Goal: Transaction & Acquisition: Purchase product/service

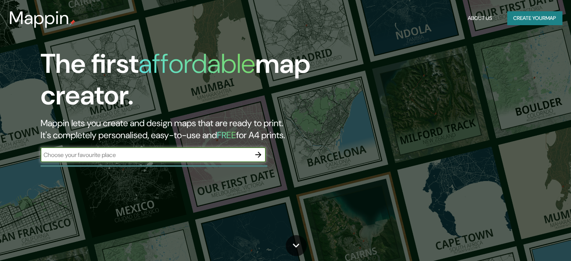
click at [101, 152] on input "text" at bounding box center [146, 154] width 210 height 9
type input "llanes"
click at [254, 159] on icon "button" at bounding box center [258, 154] width 9 height 9
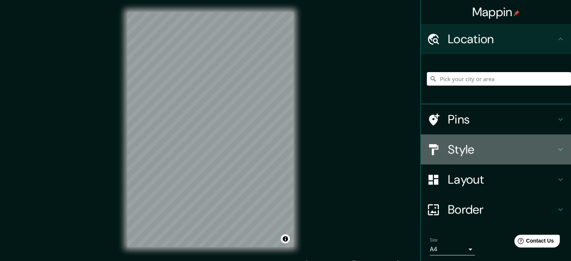
click at [493, 156] on h4 "Style" at bounding box center [502, 149] width 108 height 15
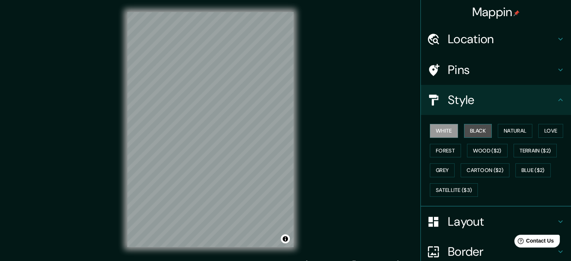
click at [479, 133] on button "Black" at bounding box center [478, 131] width 28 height 14
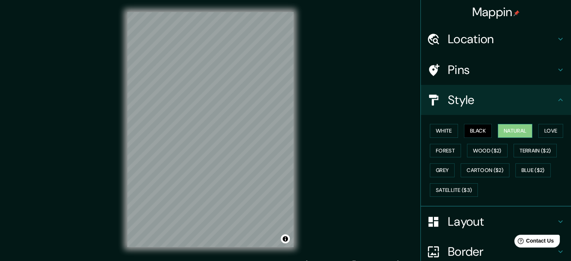
click at [521, 133] on button "Natural" at bounding box center [514, 131] width 35 height 14
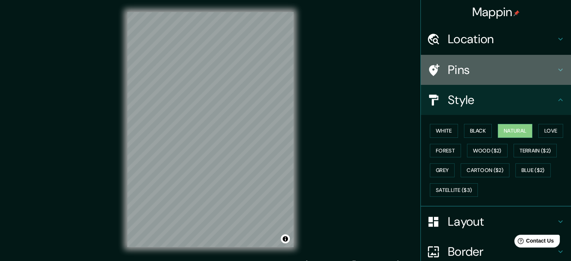
click at [548, 69] on h4 "Pins" at bounding box center [502, 69] width 108 height 15
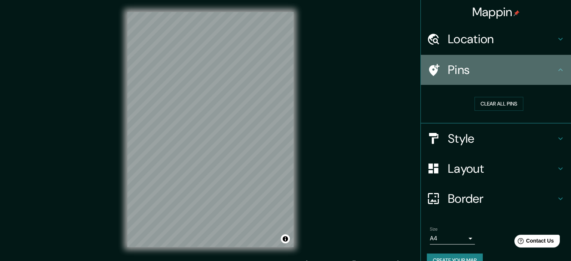
click at [548, 69] on h4 "Pins" at bounding box center [502, 69] width 108 height 15
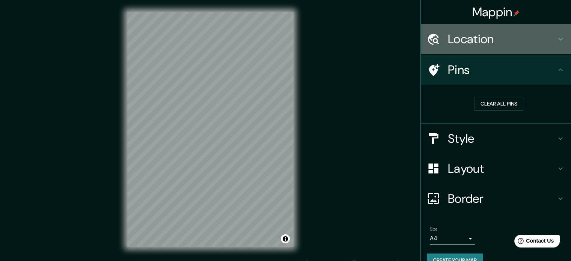
click at [541, 46] on h4 "Location" at bounding box center [502, 39] width 108 height 15
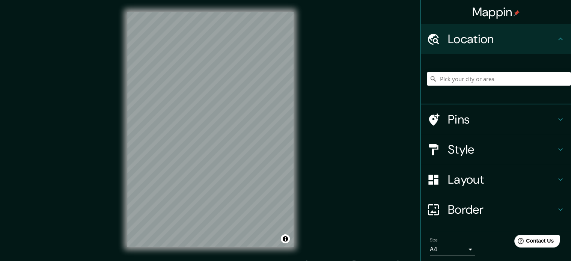
click at [541, 46] on h4 "Location" at bounding box center [502, 39] width 108 height 15
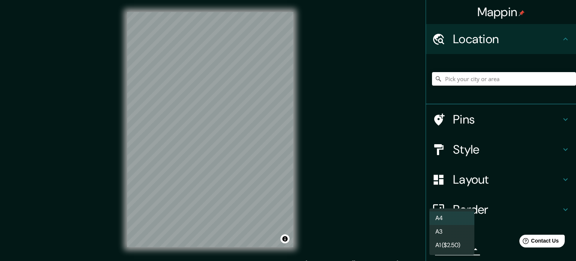
click at [462, 249] on body "Mappin Location Pins Style Layout Border Choose a border. Hint : you can make l…" at bounding box center [288, 130] width 576 height 261
click at [460, 233] on li "A3" at bounding box center [452, 232] width 45 height 14
type input "a4"
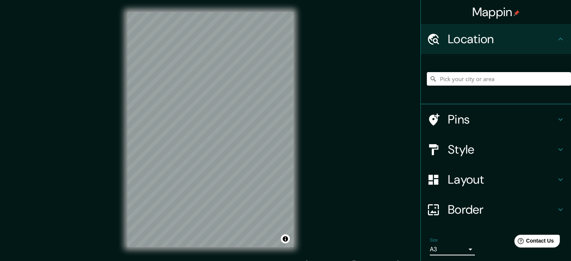
click at [479, 173] on h4 "Layout" at bounding box center [502, 179] width 108 height 15
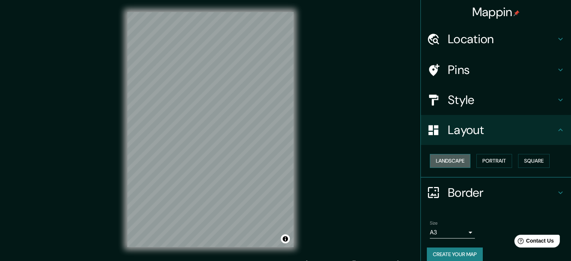
click at [458, 164] on button "Landscape" at bounding box center [450, 161] width 41 height 14
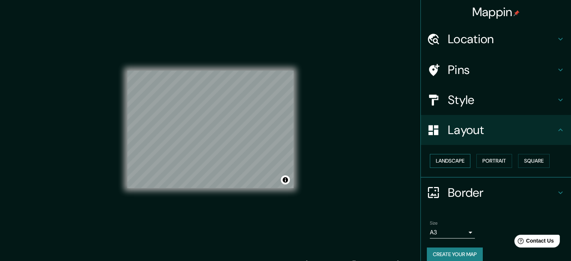
click at [458, 164] on button "Landscape" at bounding box center [450, 161] width 41 height 14
click at [496, 163] on button "Portrait" at bounding box center [494, 161] width 36 height 14
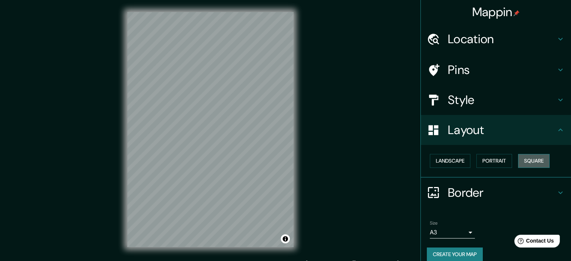
click at [531, 161] on button "Square" at bounding box center [534, 161] width 32 height 14
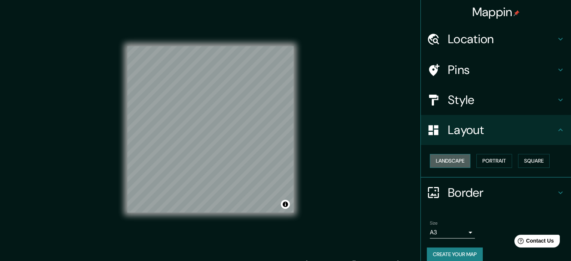
click at [458, 163] on button "Landscape" at bounding box center [450, 161] width 41 height 14
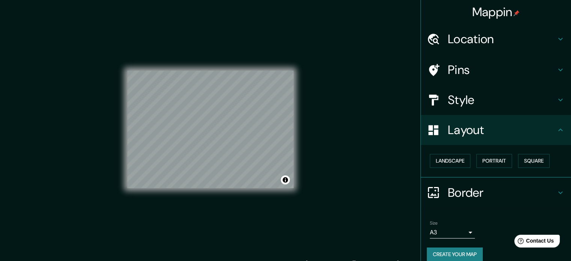
click at [500, 186] on h4 "Border" at bounding box center [502, 192] width 108 height 15
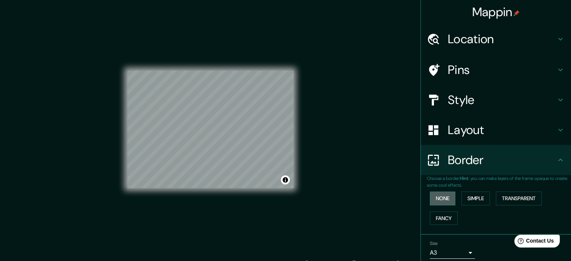
click at [446, 199] on button "None" at bounding box center [443, 198] width 26 height 14
click at [469, 199] on button "Simple" at bounding box center [475, 198] width 29 height 14
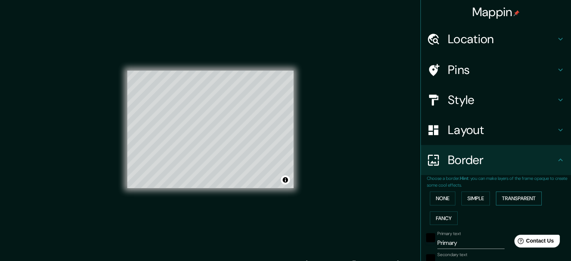
click at [504, 198] on button "Transparent" at bounding box center [519, 198] width 46 height 14
click at [433, 216] on button "Fancy" at bounding box center [444, 218] width 28 height 14
click at [433, 200] on button "None" at bounding box center [443, 198] width 26 height 14
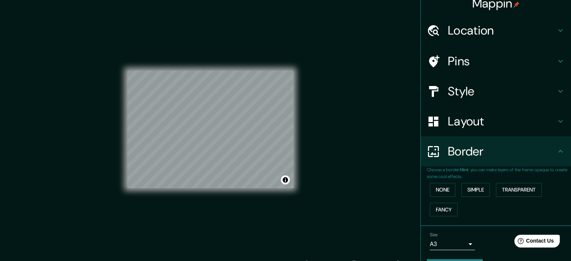
scroll to position [29, 0]
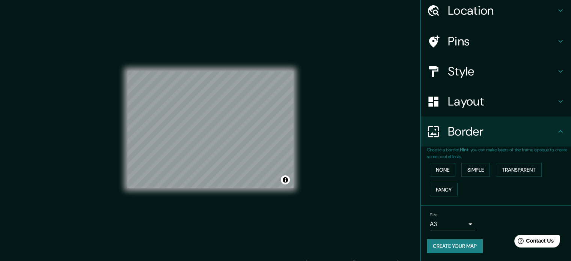
click at [546, 137] on h4 "Border" at bounding box center [502, 131] width 108 height 15
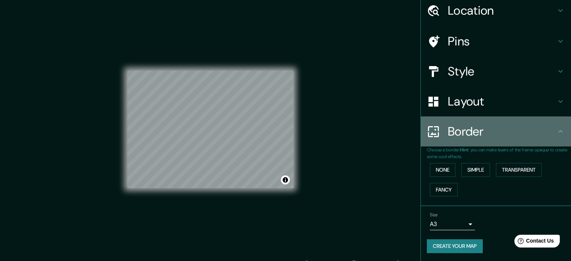
click at [547, 135] on h4 "Border" at bounding box center [502, 131] width 108 height 15
click at [556, 134] on icon at bounding box center [560, 131] width 9 height 9
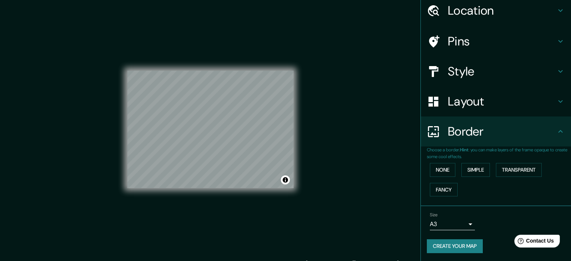
click at [556, 132] on icon at bounding box center [560, 131] width 9 height 9
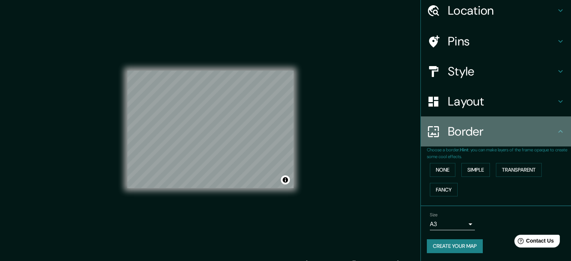
click at [556, 131] on icon at bounding box center [560, 131] width 9 height 9
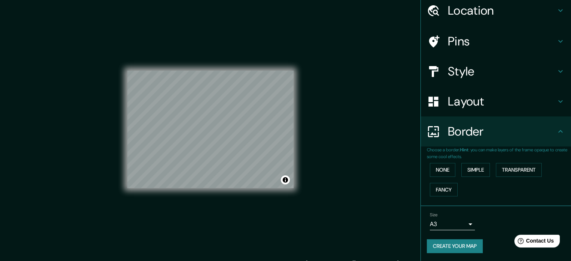
click at [554, 105] on div "Layout" at bounding box center [496, 101] width 150 height 30
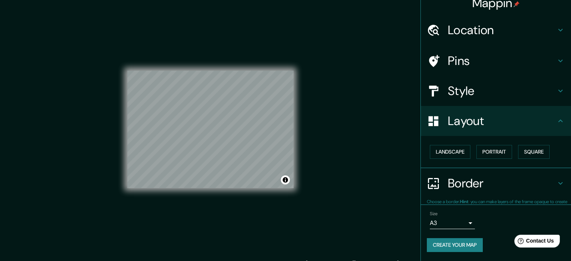
scroll to position [8, 0]
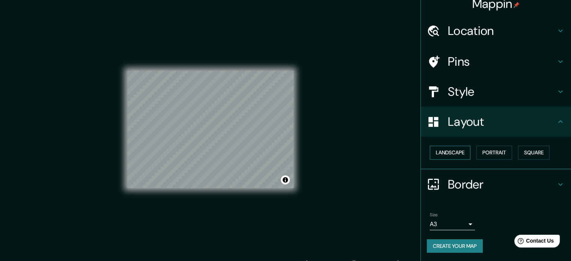
click at [441, 151] on button "Landscape" at bounding box center [450, 153] width 41 height 14
click at [499, 151] on button "Portrait" at bounding box center [494, 153] width 36 height 14
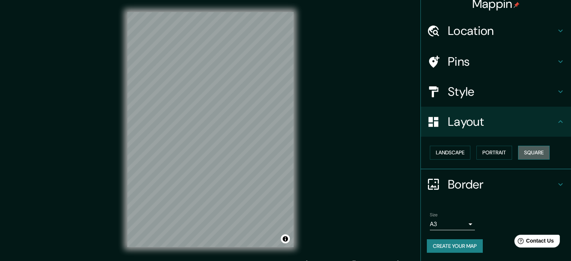
click at [521, 151] on button "Square" at bounding box center [534, 153] width 32 height 14
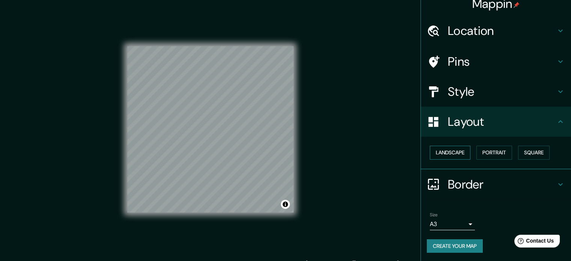
click at [438, 151] on button "Landscape" at bounding box center [450, 153] width 41 height 14
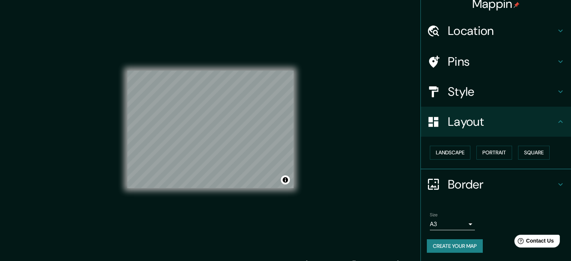
click at [486, 89] on h4 "Style" at bounding box center [502, 91] width 108 height 15
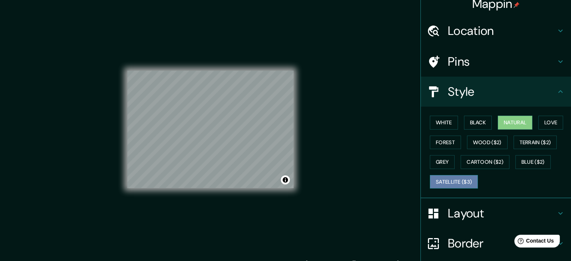
click at [447, 178] on button "Satellite ($3)" at bounding box center [454, 182] width 48 height 14
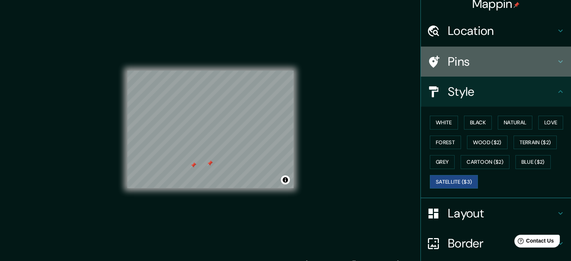
click at [456, 54] on h4 "Pins" at bounding box center [502, 61] width 108 height 15
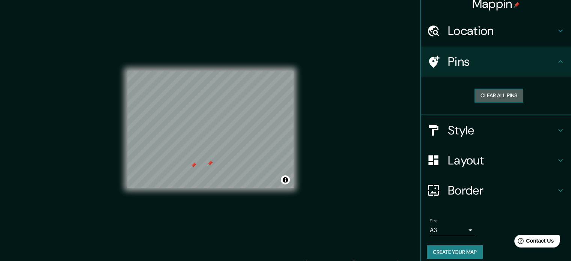
click at [490, 95] on button "Clear all pins" at bounding box center [498, 96] width 49 height 14
click at [480, 24] on h4 "Location" at bounding box center [502, 30] width 108 height 15
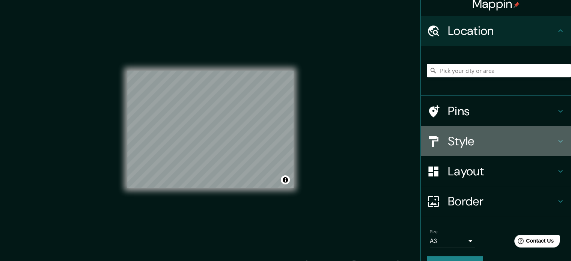
click at [475, 140] on h4 "Style" at bounding box center [502, 141] width 108 height 15
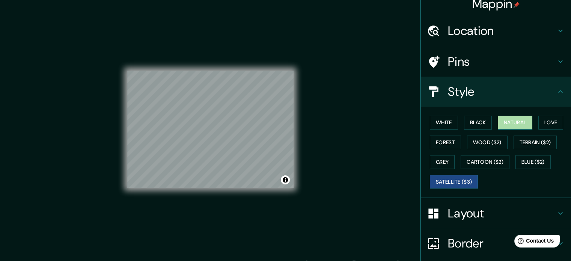
click at [506, 124] on button "Natural" at bounding box center [514, 123] width 35 height 14
click at [545, 123] on button "Love" at bounding box center [550, 123] width 25 height 14
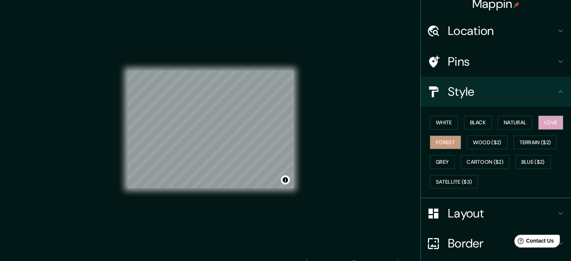
click at [436, 143] on button "Forest" at bounding box center [445, 142] width 31 height 14
click at [481, 137] on button "Wood ($2)" at bounding box center [487, 142] width 41 height 14
click at [443, 141] on button "Forest" at bounding box center [445, 142] width 31 height 14
click at [303, 178] on div "© Mapbox © OpenStreetMap Improve this map" at bounding box center [210, 129] width 190 height 259
click at [447, 120] on button "White" at bounding box center [444, 123] width 28 height 14
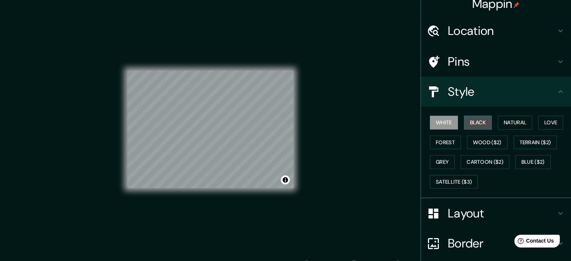
click at [479, 121] on button "Black" at bounding box center [478, 123] width 28 height 14
click at [445, 122] on button "White" at bounding box center [444, 123] width 28 height 14
click at [464, 122] on button "Black" at bounding box center [478, 123] width 28 height 14
click at [518, 123] on button "Natural" at bounding box center [514, 123] width 35 height 14
click at [251, 213] on div "© Mapbox © OpenStreetMap Improve this map" at bounding box center [210, 129] width 166 height 235
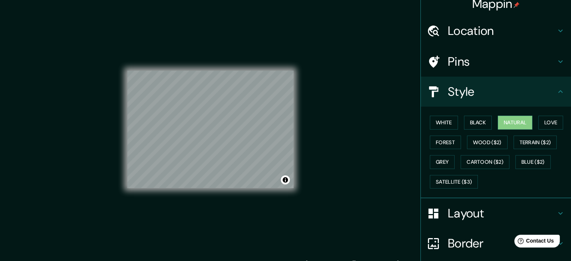
click at [497, 31] on h4 "Location" at bounding box center [502, 30] width 108 height 15
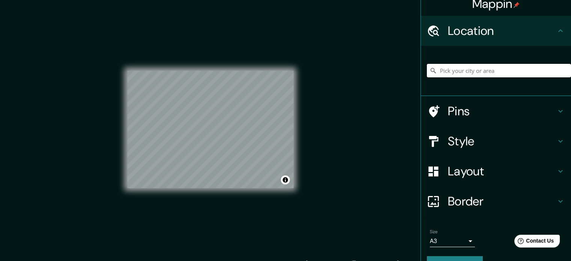
click at [482, 69] on input "Pick your city or area" at bounding box center [499, 71] width 144 height 14
click at [452, 74] on input "Pick your city or area" at bounding box center [499, 71] width 144 height 14
click at [242, 211] on div "© Mapbox © OpenStreetMap Improve this map" at bounding box center [210, 129] width 166 height 235
click at [446, 61] on div "Parres, Asturias, España" at bounding box center [499, 71] width 144 height 38
click at [446, 70] on input "Parres, Asturias, España" at bounding box center [499, 71] width 144 height 14
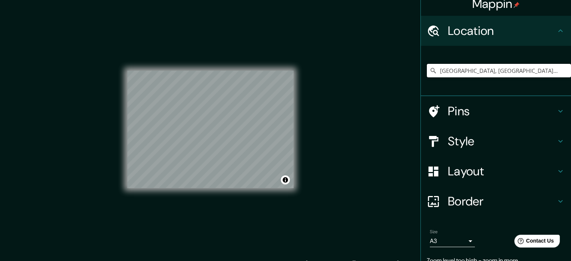
drag, startPoint x: 506, startPoint y: 73, endPoint x: 433, endPoint y: 77, distance: 72.9
click at [433, 77] on div "Parres, Asturias, España" at bounding box center [499, 71] width 144 height 38
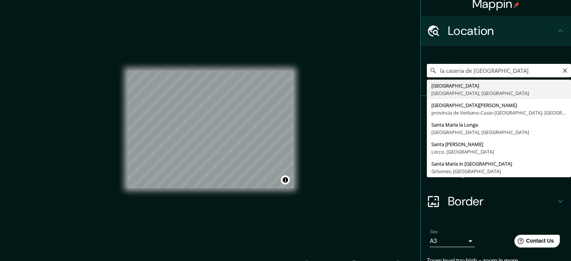
click at [558, 74] on input "la caseria de santa marina" at bounding box center [499, 71] width 144 height 14
click at [559, 73] on input "la caseria de santa marina" at bounding box center [499, 71] width 144 height 14
type input "la caseria de santa marina"
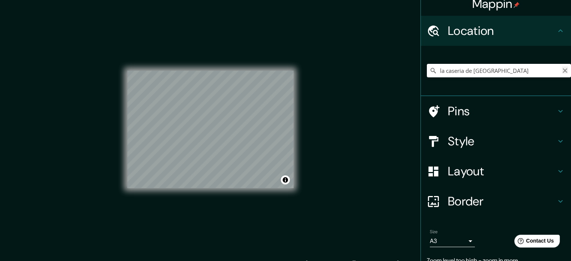
click at [562, 69] on icon "Clear" at bounding box center [564, 70] width 5 height 5
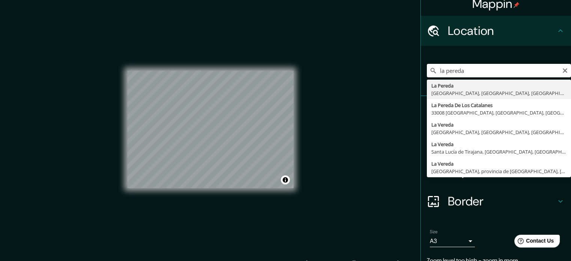
type input "La Pereda, [GEOGRAPHIC_DATA], [GEOGRAPHIC_DATA], [GEOGRAPHIC_DATA]"
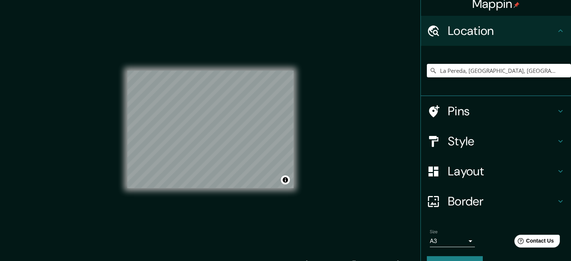
click at [473, 141] on h4 "Style" at bounding box center [502, 141] width 108 height 15
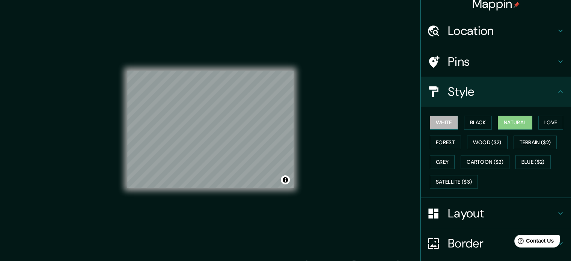
click at [440, 122] on button "White" at bounding box center [444, 123] width 28 height 14
click at [440, 135] on button "Forest" at bounding box center [445, 142] width 31 height 14
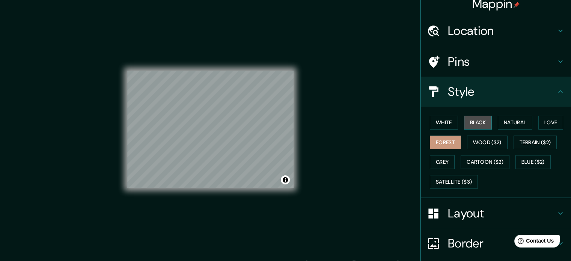
click at [476, 125] on button "Black" at bounding box center [478, 123] width 28 height 14
click at [441, 123] on button "White" at bounding box center [444, 123] width 28 height 14
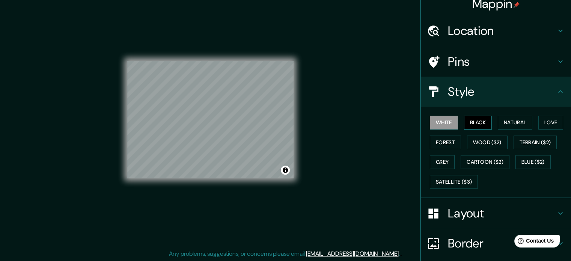
click at [465, 117] on button "Black" at bounding box center [478, 123] width 28 height 14
click at [467, 34] on h4 "Location" at bounding box center [502, 30] width 108 height 15
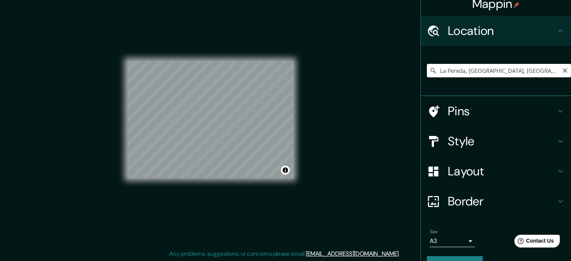
click at [530, 73] on input "La Pereda, [GEOGRAPHIC_DATA], [GEOGRAPHIC_DATA], [GEOGRAPHIC_DATA]" at bounding box center [499, 71] width 144 height 14
click at [532, 70] on input "La Pereda, [GEOGRAPHIC_DATA], [GEOGRAPHIC_DATA], [GEOGRAPHIC_DATA]" at bounding box center [499, 71] width 144 height 14
click at [541, 70] on input "La Pereda, [GEOGRAPHIC_DATA], [GEOGRAPHIC_DATA], [GEOGRAPHIC_DATA]" at bounding box center [499, 71] width 144 height 14
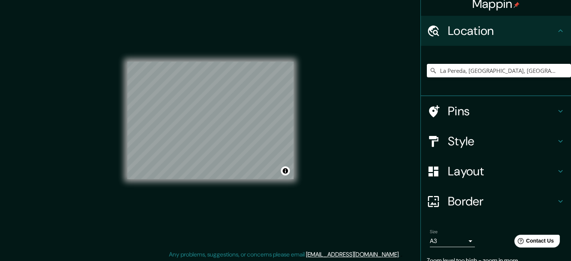
scroll to position [8, 0]
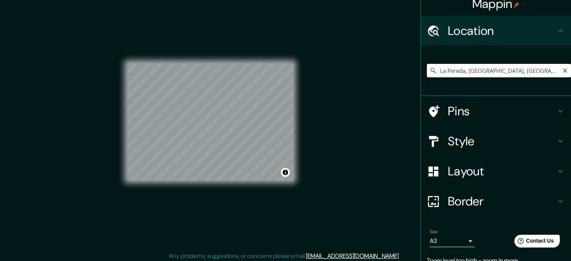
click at [539, 71] on input "La Pereda, [GEOGRAPHIC_DATA], [GEOGRAPHIC_DATA], [GEOGRAPHIC_DATA]" at bounding box center [499, 71] width 144 height 14
click at [535, 73] on input "La Pereda, [GEOGRAPHIC_DATA], [GEOGRAPHIC_DATA], [GEOGRAPHIC_DATA]" at bounding box center [499, 71] width 144 height 14
click at [562, 69] on icon "Clear" at bounding box center [565, 71] width 6 height 6
click at [517, 75] on input "Pick your city or area" at bounding box center [499, 71] width 144 height 14
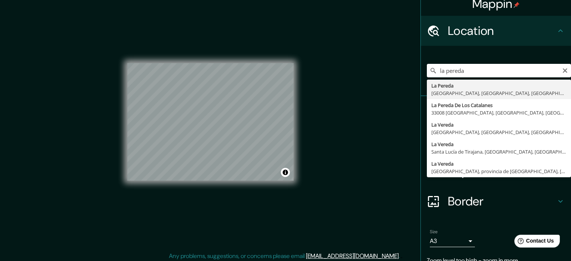
type input "La Pereda, [GEOGRAPHIC_DATA], [GEOGRAPHIC_DATA], [GEOGRAPHIC_DATA]"
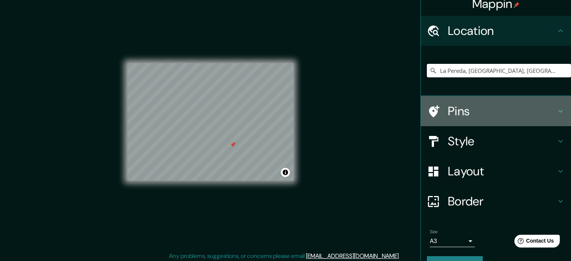
click at [473, 112] on h4 "Pins" at bounding box center [502, 111] width 108 height 15
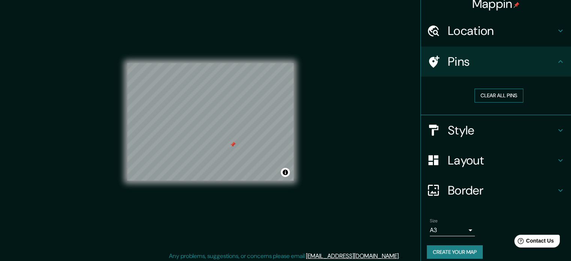
click at [490, 92] on button "Clear all pins" at bounding box center [498, 96] width 49 height 14
click at [296, 112] on div "© Mapbox © OpenStreetMap Improve this map" at bounding box center [210, 121] width 190 height 259
click at [295, 126] on div "© Mapbox © OpenStreetMap Improve this map" at bounding box center [210, 121] width 190 height 259
click at [450, 135] on h4 "Style" at bounding box center [502, 130] width 108 height 15
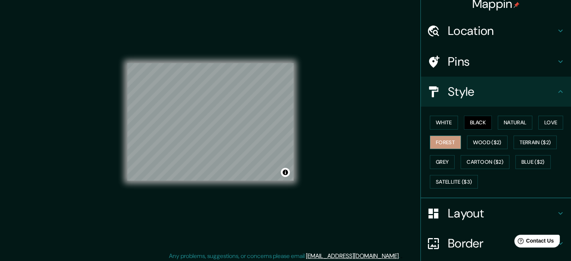
click at [436, 140] on button "Forest" at bounding box center [445, 142] width 31 height 14
click at [521, 126] on button "Natural" at bounding box center [514, 123] width 35 height 14
click at [451, 60] on h4 "Pins" at bounding box center [502, 61] width 108 height 15
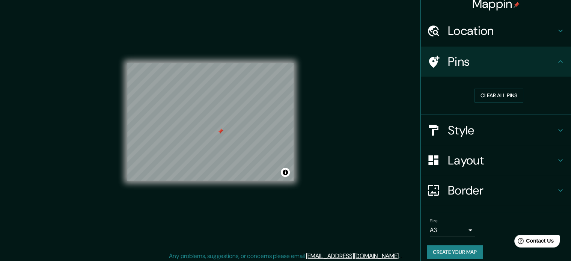
drag, startPoint x: 221, startPoint y: 130, endPoint x: 336, endPoint y: 108, distance: 117.9
click at [222, 131] on div at bounding box center [220, 131] width 6 height 6
click at [486, 97] on button "Clear all pins" at bounding box center [498, 96] width 49 height 14
click at [464, 130] on h4 "Style" at bounding box center [502, 130] width 108 height 15
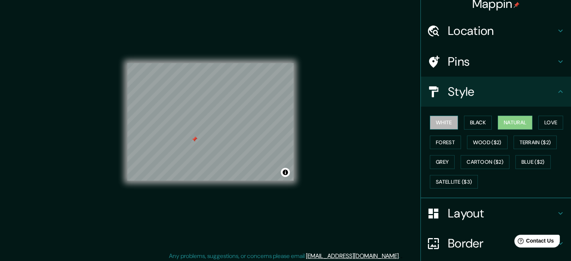
click at [446, 126] on button "White" at bounding box center [444, 123] width 28 height 14
click at [466, 120] on button "Black" at bounding box center [478, 123] width 28 height 14
click at [500, 121] on button "Natural" at bounding box center [514, 123] width 35 height 14
click at [553, 120] on button "Love" at bounding box center [550, 123] width 25 height 14
click at [457, 140] on div "White Black Natural Love Forest Wood ($2) Terrain ($2) Grey Cartoon ($2) Blue (…" at bounding box center [499, 152] width 144 height 79
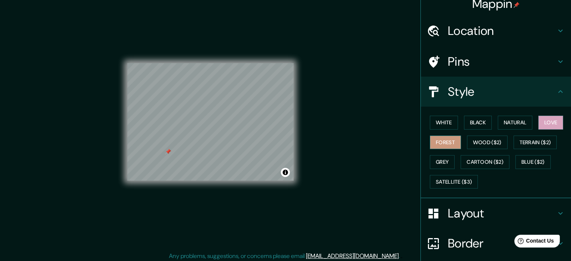
click at [447, 142] on button "Forest" at bounding box center [445, 142] width 31 height 14
click at [460, 141] on div "White Black Natural Love Forest Wood ($2) Terrain ($2) Grey Cartoon ($2) Blue (…" at bounding box center [499, 152] width 144 height 79
click at [475, 141] on button "Wood ($2)" at bounding box center [487, 142] width 41 height 14
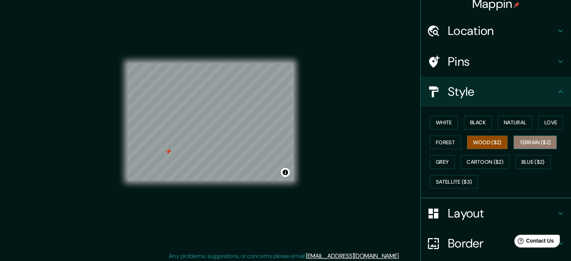
click at [522, 146] on button "Terrain ($2)" at bounding box center [535, 142] width 44 height 14
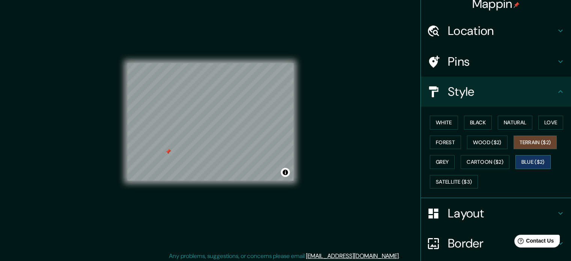
click at [527, 164] on button "Blue ($2)" at bounding box center [532, 162] width 35 height 14
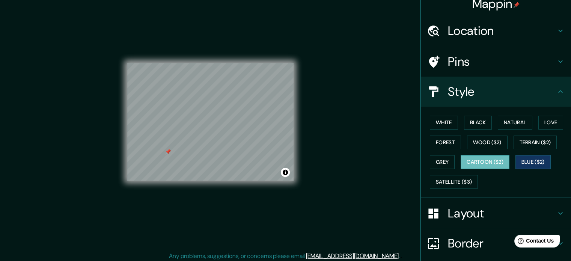
click at [498, 165] on button "Cartoon ($2)" at bounding box center [484, 162] width 49 height 14
click at [449, 167] on button "Grey" at bounding box center [442, 162] width 25 height 14
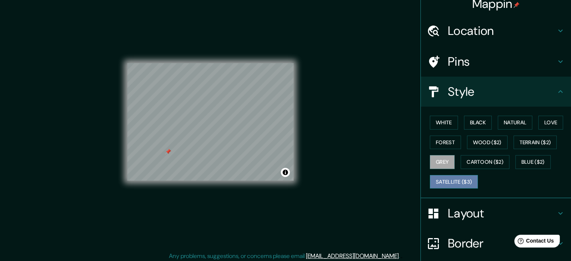
click at [449, 180] on button "Satellite ($3)" at bounding box center [454, 182] width 48 height 14
click at [245, 62] on div "© Mapbox © OpenStreetMap Improve this map © Maxar" at bounding box center [210, 122] width 166 height 235
click at [471, 65] on h4 "Pins" at bounding box center [502, 61] width 108 height 15
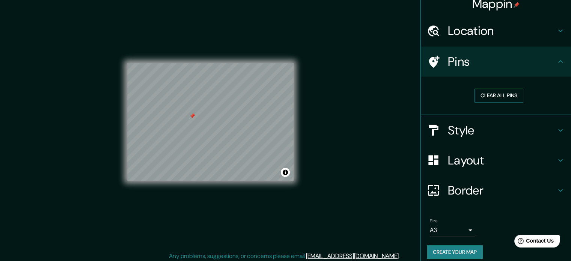
click at [486, 95] on button "Clear all pins" at bounding box center [498, 96] width 49 height 14
click at [465, 136] on h4 "Style" at bounding box center [502, 130] width 108 height 15
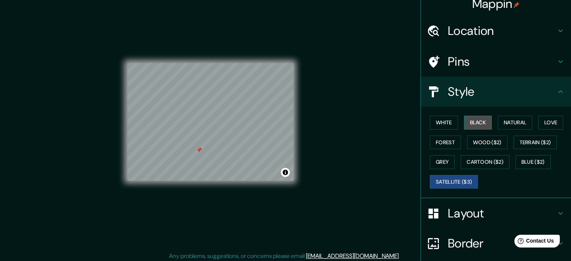
click at [473, 128] on button "Black" at bounding box center [478, 123] width 28 height 14
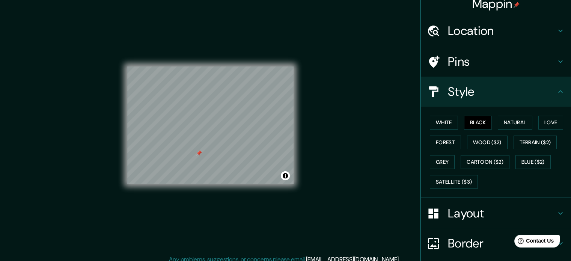
scroll to position [0, 0]
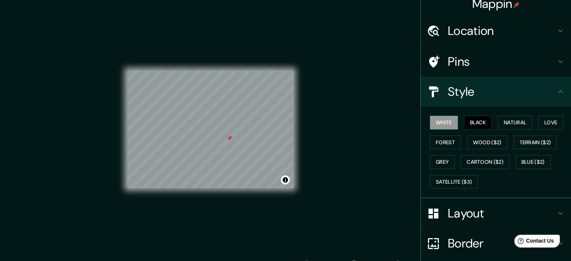
click at [430, 120] on button "White" at bounding box center [444, 123] width 28 height 14
click at [517, 122] on button "Natural" at bounding box center [514, 123] width 35 height 14
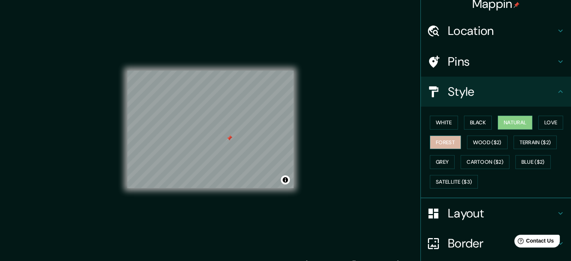
click at [437, 147] on button "Forest" at bounding box center [445, 142] width 31 height 14
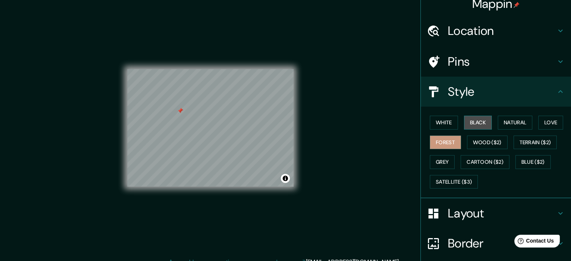
click at [477, 120] on button "Black" at bounding box center [478, 123] width 28 height 14
click at [440, 125] on button "White" at bounding box center [444, 123] width 28 height 14
click at [464, 123] on button "Black" at bounding box center [478, 123] width 28 height 14
click at [475, 211] on h4 "Layout" at bounding box center [502, 213] width 108 height 15
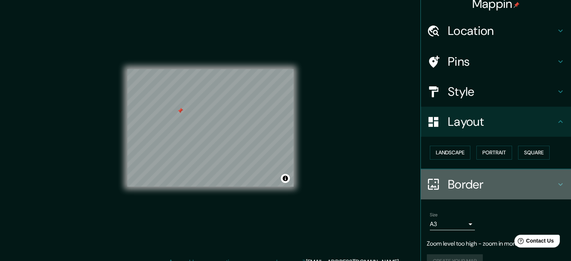
click at [487, 189] on h4 "Border" at bounding box center [502, 184] width 108 height 15
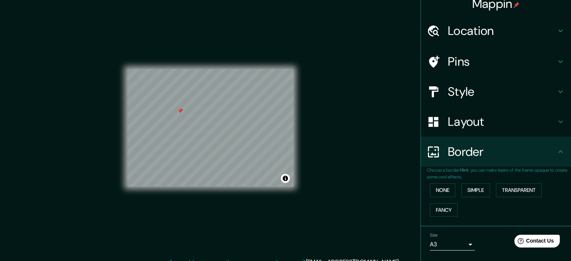
click at [479, 169] on p "Choose a border. Hint : you can make layers of the frame opaque to create some …" at bounding box center [499, 174] width 144 height 14
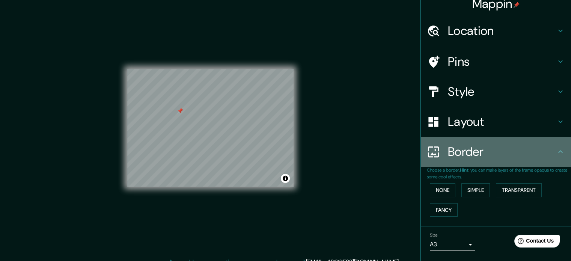
click at [476, 158] on h4 "Border" at bounding box center [502, 151] width 108 height 15
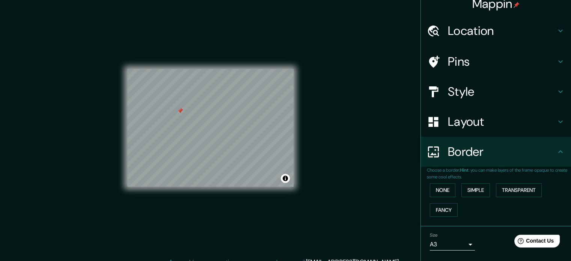
click at [337, 189] on div "Mappin Location La Pereda, Llanes, Asturias, España Pins Style Layout Border Ch…" at bounding box center [285, 133] width 571 height 271
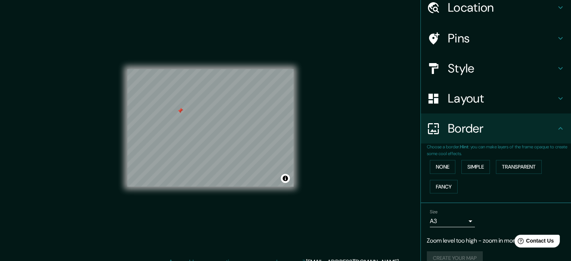
scroll to position [44, 0]
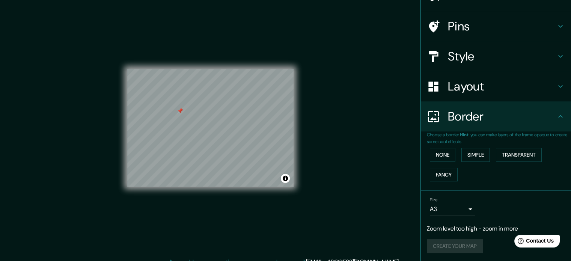
click at [349, 167] on div "Mappin Location La Pereda, Llanes, Asturias, España Pins Style Layout Border Ch…" at bounding box center [285, 133] width 571 height 271
click at [480, 54] on h4 "Style" at bounding box center [502, 56] width 108 height 15
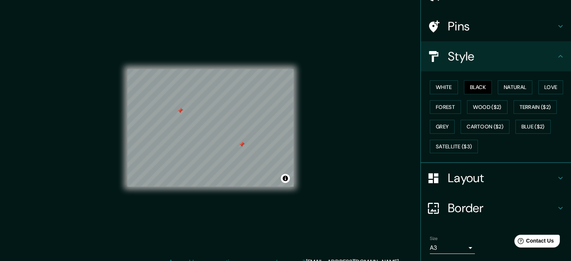
click at [480, 31] on h4 "Pins" at bounding box center [502, 26] width 108 height 15
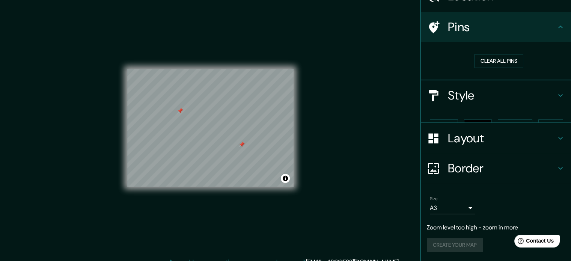
scroll to position [29, 0]
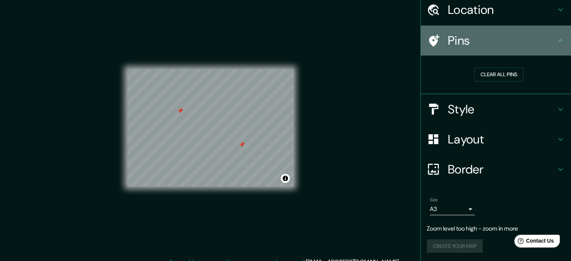
click at [558, 40] on icon at bounding box center [560, 40] width 5 height 3
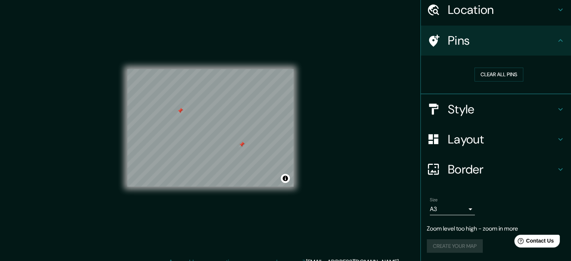
click at [558, 40] on icon at bounding box center [560, 40] width 5 height 3
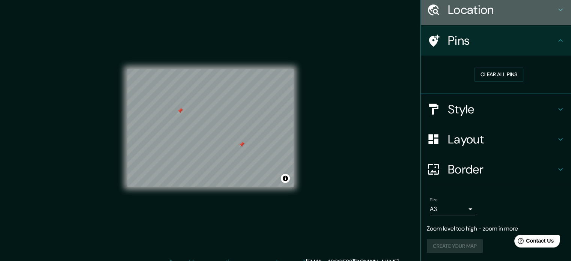
click at [489, 21] on div "Location" at bounding box center [496, 10] width 150 height 30
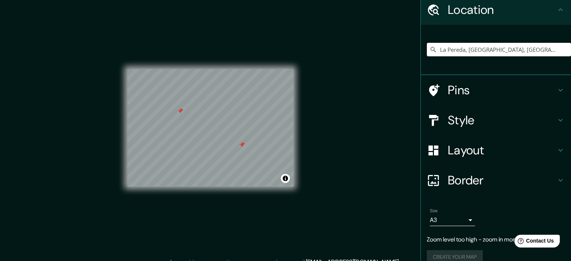
click at [494, 88] on h4 "Pins" at bounding box center [502, 90] width 108 height 15
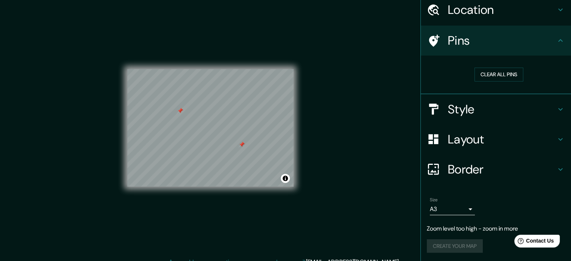
drag, startPoint x: 489, startPoint y: 71, endPoint x: 463, endPoint y: 58, distance: 29.0
click at [463, 58] on div "Clear all pins" at bounding box center [496, 75] width 150 height 39
click at [480, 109] on h4 "Style" at bounding box center [502, 109] width 108 height 15
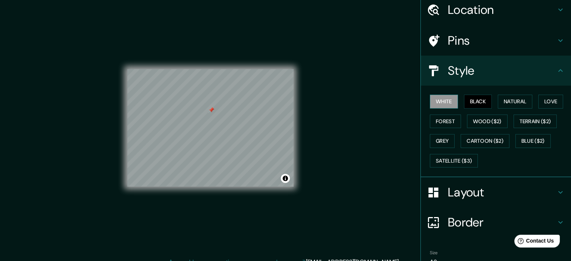
click at [442, 107] on button "White" at bounding box center [444, 102] width 28 height 14
click at [464, 102] on button "Black" at bounding box center [478, 102] width 28 height 14
click at [503, 117] on div "White Black Natural Love Forest Wood ($2) Terrain ($2) Grey Cartoon ($2) Blue (…" at bounding box center [499, 131] width 144 height 79
click at [453, 120] on button "Forest" at bounding box center [445, 121] width 31 height 14
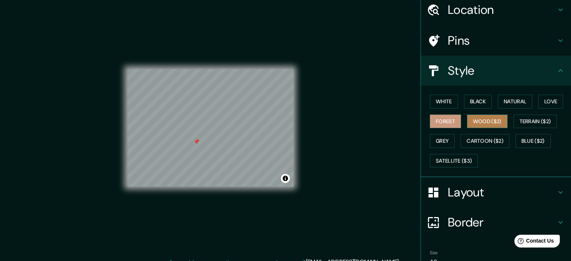
click at [494, 123] on button "Wood ($2)" at bounding box center [487, 121] width 41 height 14
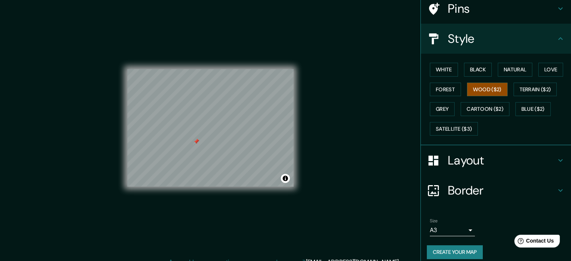
scroll to position [67, 0]
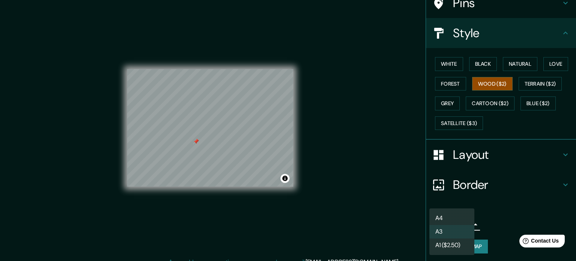
click at [453, 221] on body "Mappin Location La Pereda, Llanes, Asturias, España Pins Style White Black Natu…" at bounding box center [288, 128] width 576 height 261
click at [446, 216] on li "A4" at bounding box center [452, 218] width 45 height 14
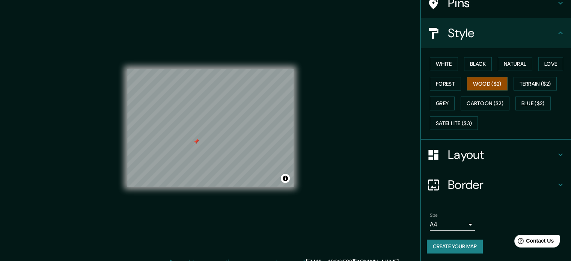
click at [497, 218] on div "Size A4 single" at bounding box center [496, 221] width 138 height 24
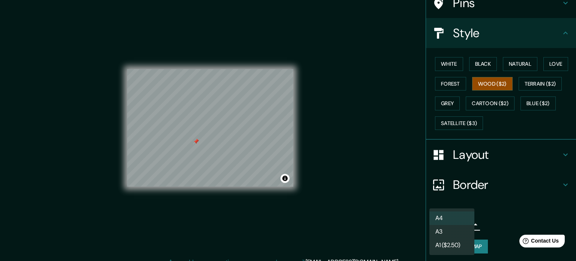
click at [465, 221] on body "Mappin Location La Pereda, Llanes, Asturias, España Pins Style White Black Natu…" at bounding box center [288, 128] width 576 height 261
click at [455, 228] on li "A3" at bounding box center [452, 232] width 45 height 14
type input "a4"
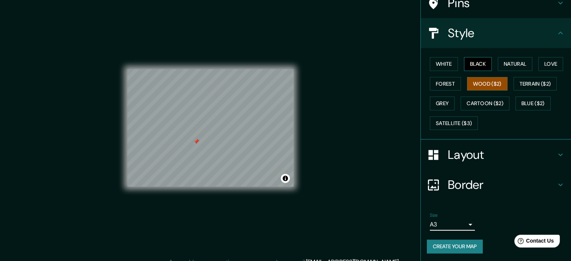
click at [470, 64] on button "Black" at bounding box center [478, 64] width 28 height 14
click at [440, 244] on button "Create your map" at bounding box center [455, 246] width 56 height 14
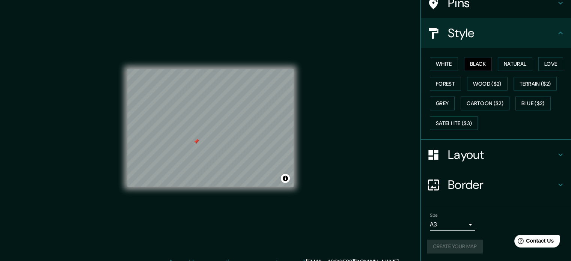
click at [460, 243] on div "Create your map" at bounding box center [496, 246] width 138 height 14
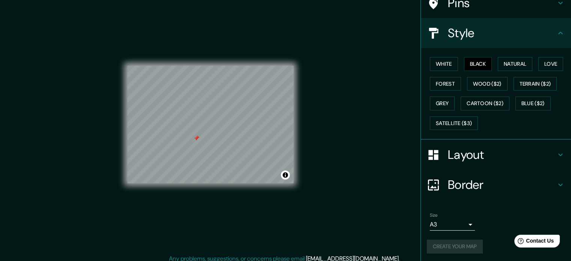
scroll to position [10, 0]
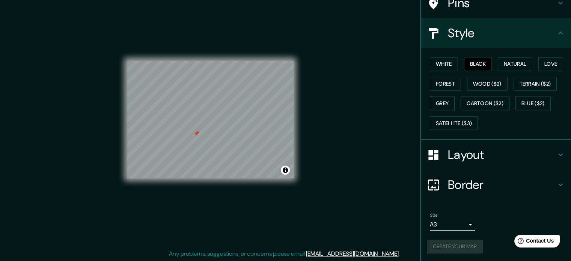
click at [519, 140] on div "Layout" at bounding box center [496, 155] width 150 height 30
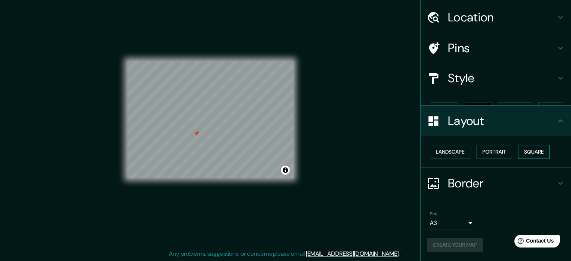
scroll to position [8, 0]
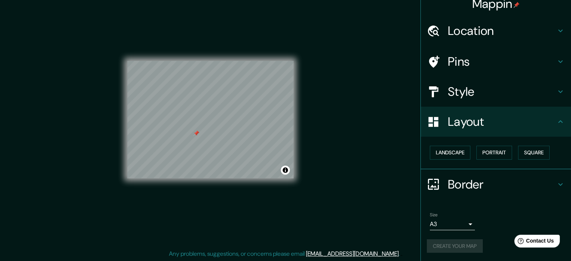
click at [522, 128] on h4 "Layout" at bounding box center [502, 121] width 108 height 15
click at [515, 187] on h4 "Border" at bounding box center [502, 184] width 108 height 15
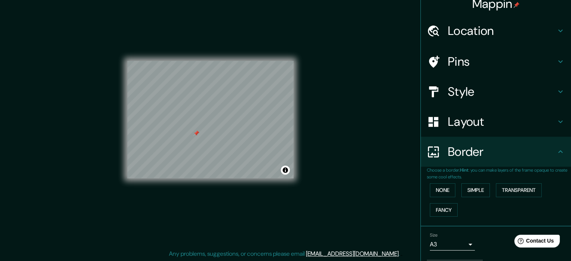
click at [517, 161] on div "Border" at bounding box center [496, 152] width 150 height 30
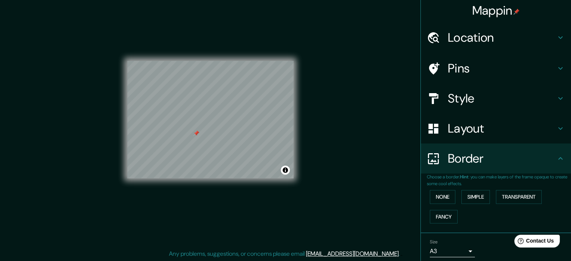
scroll to position [0, 0]
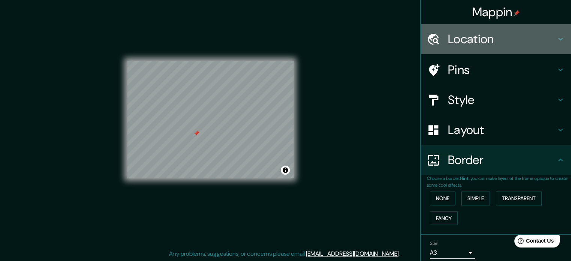
click at [521, 41] on h4 "Location" at bounding box center [502, 39] width 108 height 15
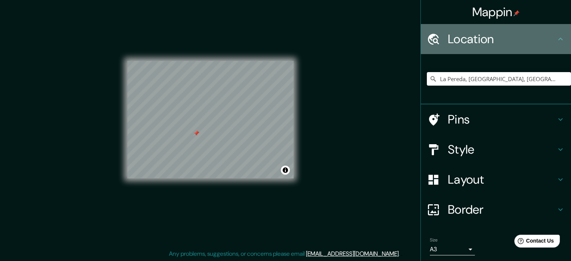
click at [521, 41] on h4 "Location" at bounding box center [502, 39] width 108 height 15
click at [556, 39] on icon at bounding box center [560, 39] width 9 height 9
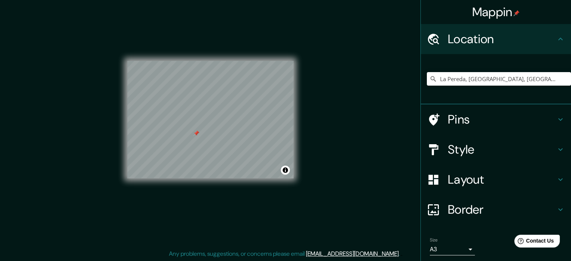
scroll to position [26, 0]
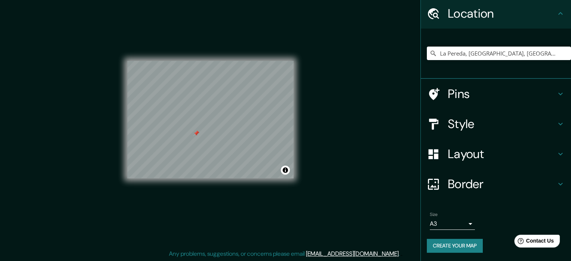
click at [452, 242] on button "Create your map" at bounding box center [455, 246] width 56 height 14
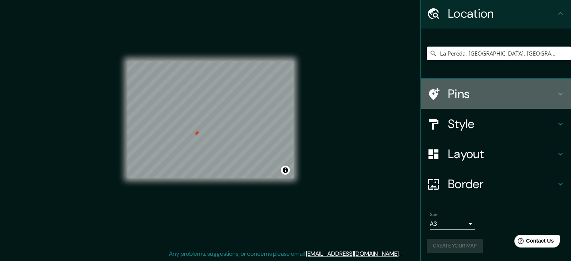
click at [494, 104] on div "Pins" at bounding box center [496, 94] width 150 height 30
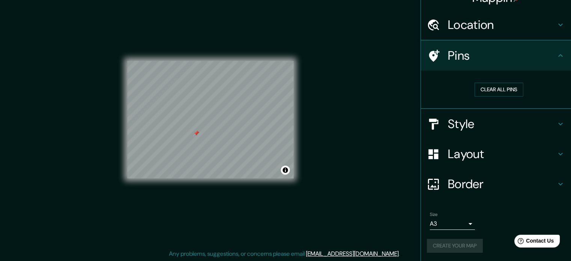
scroll to position [14, 0]
click at [495, 117] on h4 "Style" at bounding box center [502, 124] width 108 height 15
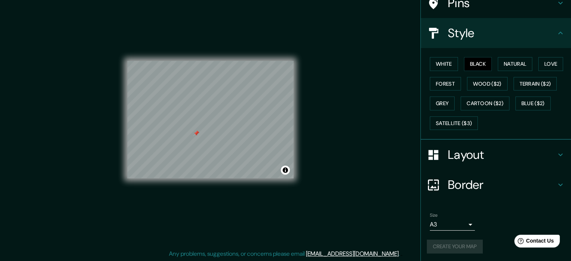
click at [481, 150] on h4 "Layout" at bounding box center [502, 154] width 108 height 15
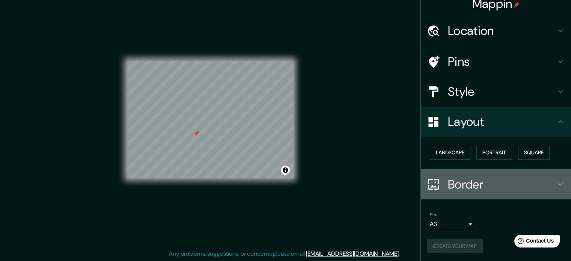
click at [481, 172] on div "Border" at bounding box center [496, 184] width 150 height 30
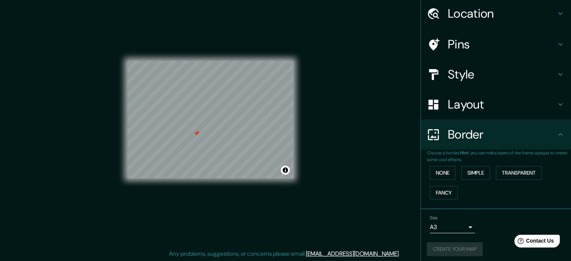
scroll to position [29, 0]
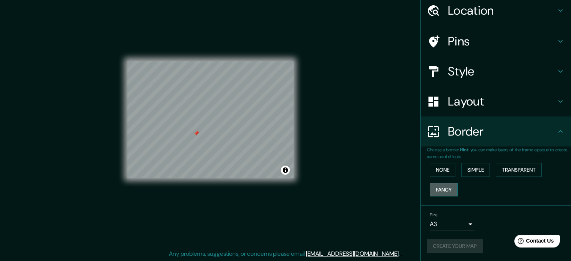
click at [442, 189] on button "Fancy" at bounding box center [444, 190] width 28 height 14
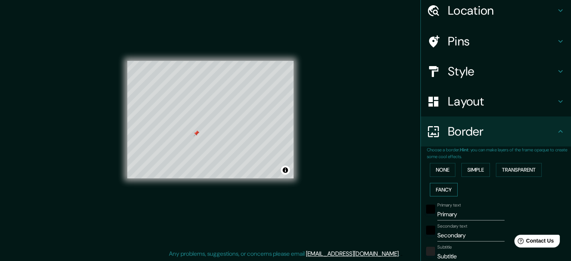
click at [442, 189] on button "Fancy" at bounding box center [444, 190] width 28 height 14
type input "177"
type input "35"
type input "18"
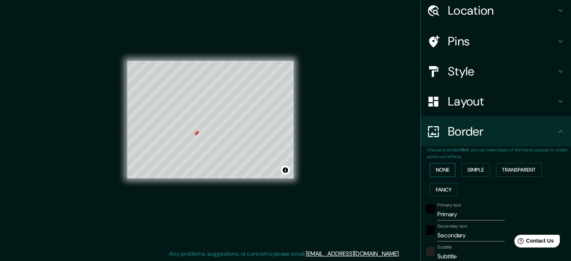
click at [442, 172] on button "None" at bounding box center [443, 170] width 26 height 14
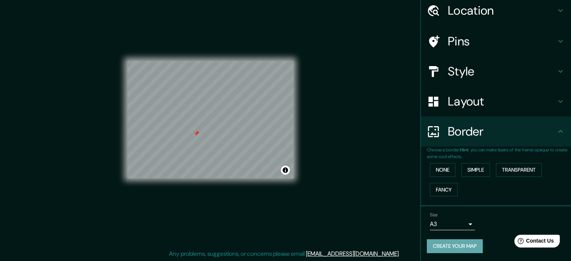
click at [446, 245] on button "Create your map" at bounding box center [455, 246] width 56 height 14
click at [448, 240] on button "Create your map" at bounding box center [455, 246] width 56 height 14
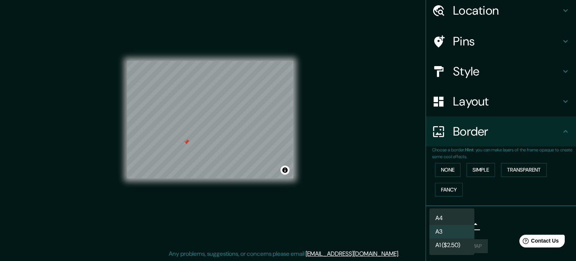
click at [448, 224] on body "Mappin Location La Pereda, Llanes, Asturias, España Pins Style Layout Border Ch…" at bounding box center [288, 120] width 576 height 261
click at [446, 216] on li "A4" at bounding box center [452, 218] width 45 height 14
type input "single"
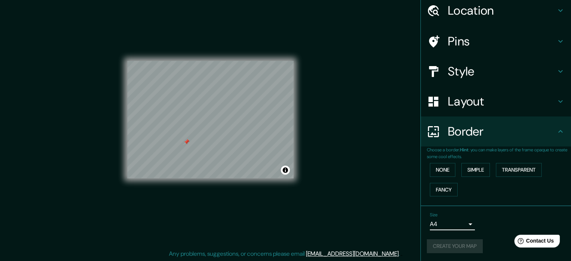
click at [495, 223] on div "Size A4 single" at bounding box center [496, 221] width 138 height 24
click at [428, 240] on button "Create your map" at bounding box center [455, 246] width 56 height 14
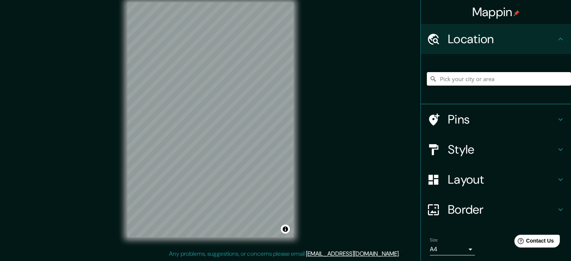
click at [480, 113] on h4 "Pins" at bounding box center [502, 119] width 108 height 15
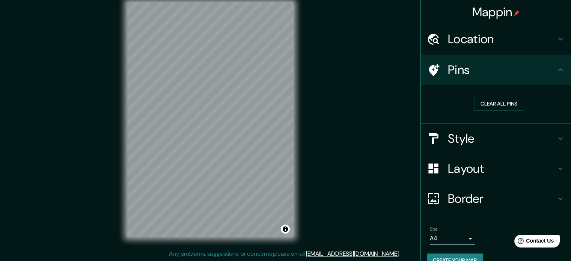
click at [506, 67] on h4 "Pins" at bounding box center [502, 69] width 108 height 15
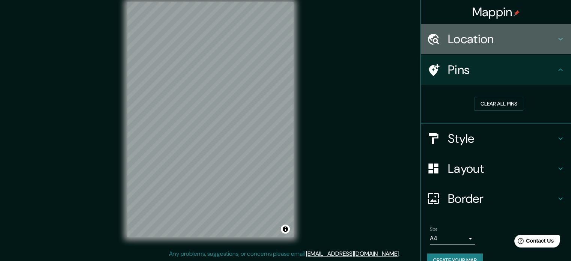
click at [499, 48] on div "Location" at bounding box center [496, 39] width 150 height 30
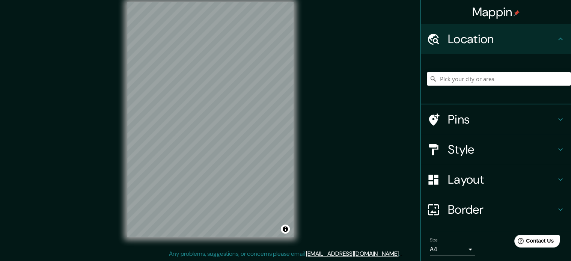
click at [479, 80] on input "Pick your city or area" at bounding box center [499, 79] width 144 height 14
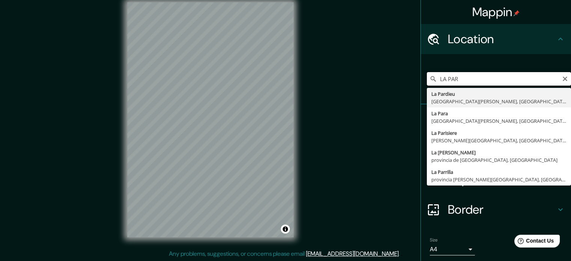
drag, startPoint x: 482, startPoint y: 83, endPoint x: 417, endPoint y: 77, distance: 65.6
click at [421, 77] on div "LA PAR La Pardieu Clermont-Ferrand, Puy-de-Dôme, Francia La Para Provincia de C…" at bounding box center [496, 79] width 150 height 50
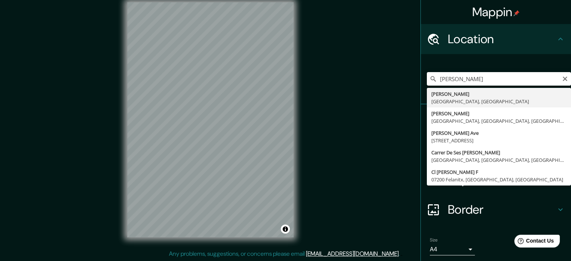
type input "Parres, Asturias, España"
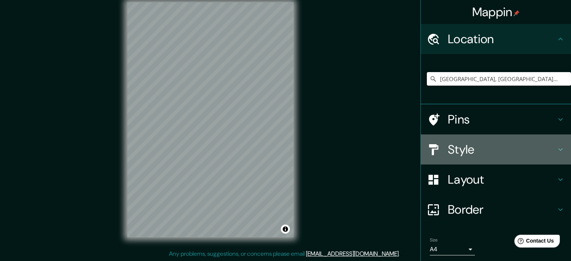
click at [469, 140] on div "Style" at bounding box center [496, 149] width 150 height 30
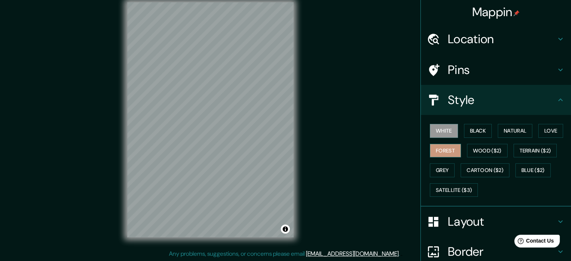
click at [448, 150] on button "Forest" at bounding box center [445, 151] width 31 height 14
click at [464, 129] on button "Black" at bounding box center [478, 131] width 28 height 14
click at [441, 133] on button "White" at bounding box center [444, 131] width 28 height 14
click at [523, 128] on button "Natural" at bounding box center [514, 131] width 35 height 14
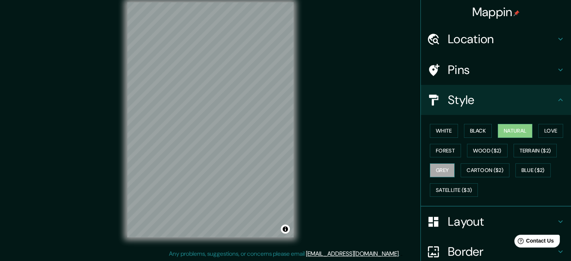
click at [441, 172] on button "Grey" at bounding box center [442, 170] width 25 height 14
click at [523, 150] on button "Terrain ($2)" at bounding box center [535, 151] width 44 height 14
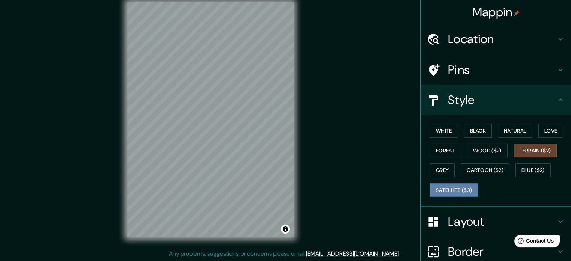
click at [452, 191] on button "Satellite ($3)" at bounding box center [454, 190] width 48 height 14
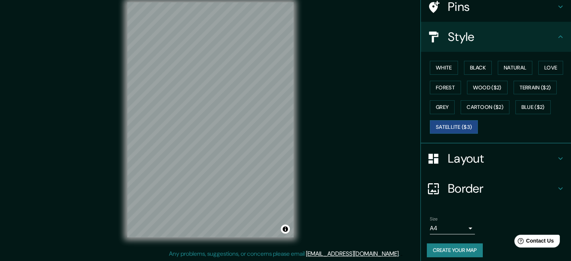
scroll to position [67, 0]
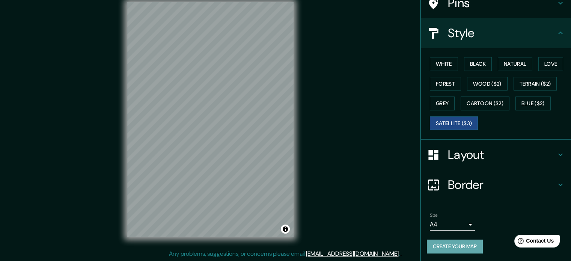
click at [464, 243] on button "Create your map" at bounding box center [455, 246] width 56 height 14
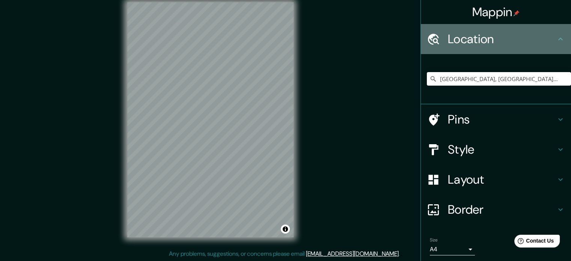
click at [467, 39] on h4 "Location" at bounding box center [502, 39] width 108 height 15
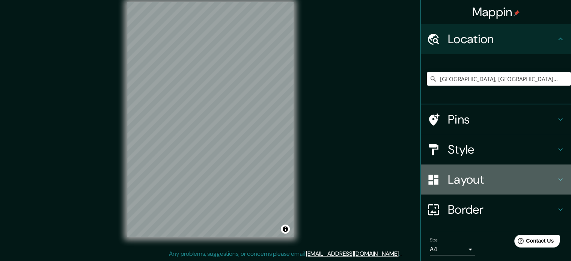
click at [464, 178] on h4 "Layout" at bounding box center [502, 179] width 108 height 15
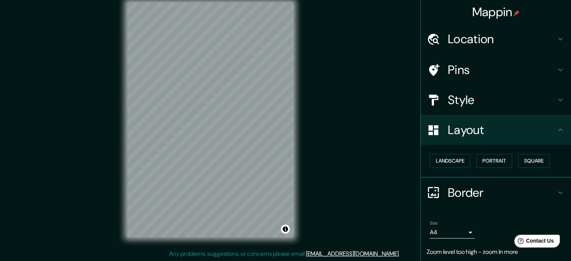
click at [444, 168] on div "Landscape Portrait Square" at bounding box center [499, 161] width 144 height 20
click at [444, 164] on button "Landscape" at bounding box center [450, 161] width 41 height 14
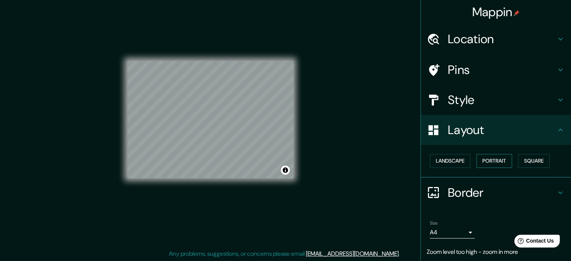
click at [488, 155] on button "Portrait" at bounding box center [494, 161] width 36 height 14
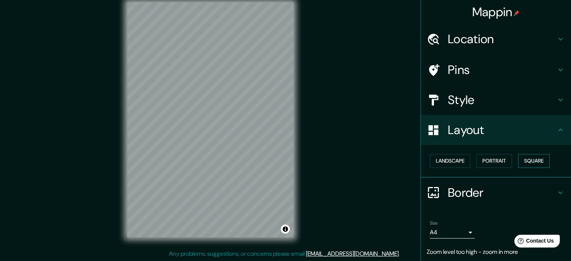
click at [532, 159] on button "Square" at bounding box center [534, 161] width 32 height 14
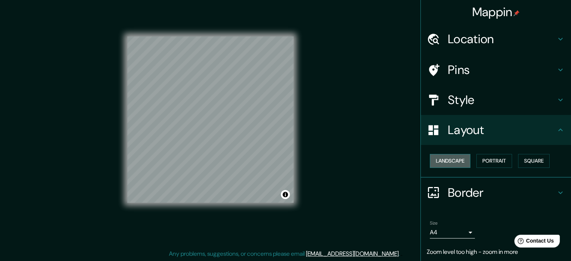
click at [455, 163] on button "Landscape" at bounding box center [450, 161] width 41 height 14
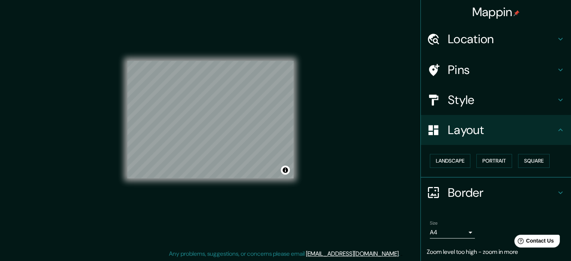
click at [474, 126] on h4 "Layout" at bounding box center [502, 129] width 108 height 15
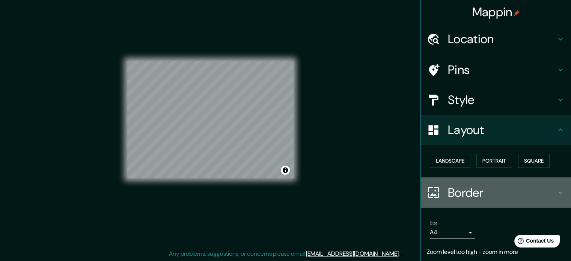
click at [493, 180] on div "Border" at bounding box center [496, 192] width 150 height 30
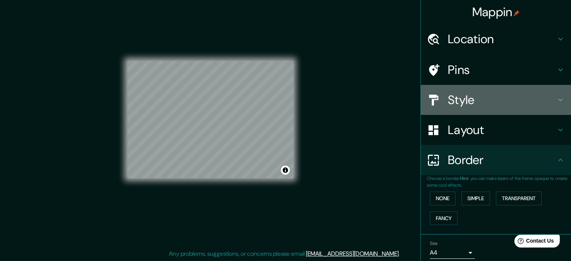
click at [509, 95] on h4 "Style" at bounding box center [502, 99] width 108 height 15
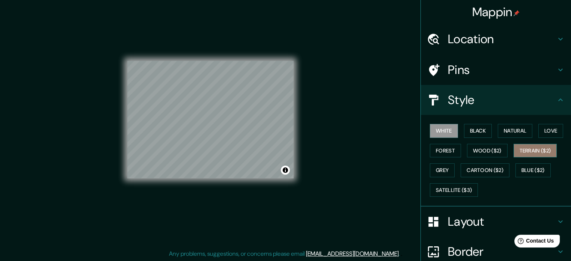
click at [539, 151] on button "Terrain ($2)" at bounding box center [535, 151] width 44 height 14
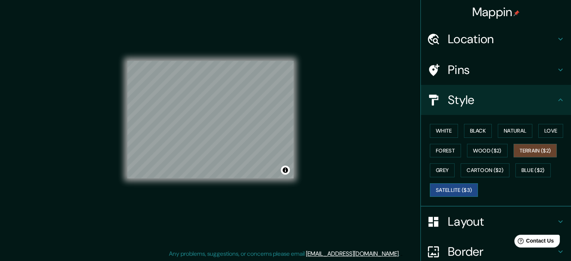
click at [444, 184] on button "Satellite ($3)" at bounding box center [454, 190] width 48 height 14
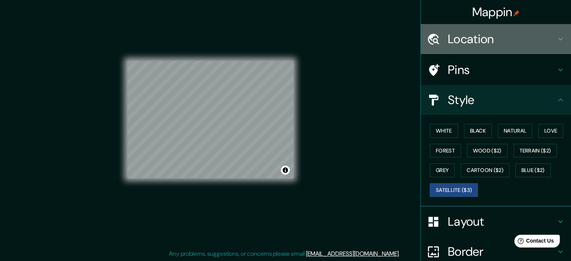
click at [475, 41] on h4 "Location" at bounding box center [502, 39] width 108 height 15
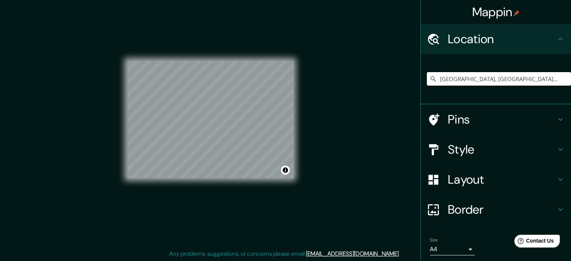
click at [468, 75] on input "Parres, Asturias, España" at bounding box center [499, 79] width 144 height 14
click at [514, 74] on input "Parres, Asturias, España" at bounding box center [499, 79] width 144 height 14
drag, startPoint x: 517, startPoint y: 78, endPoint x: 375, endPoint y: 67, distance: 141.5
click at [375, 67] on div "Mappin Location Parres, Asturias, España Pins Style Layout Border Choose a bord…" at bounding box center [285, 125] width 571 height 271
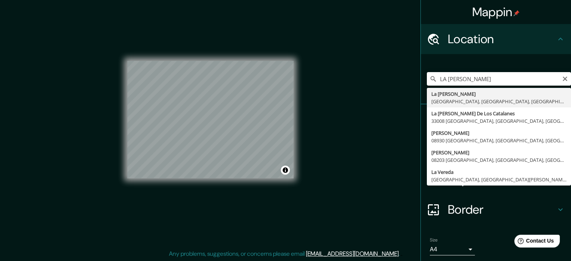
type input "La Pereda, [GEOGRAPHIC_DATA], [GEOGRAPHIC_DATA], [GEOGRAPHIC_DATA]"
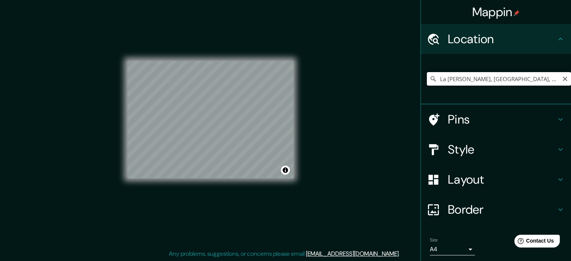
click at [540, 77] on input "La Pereda, [GEOGRAPHIC_DATA], [GEOGRAPHIC_DATA], [GEOGRAPHIC_DATA]" at bounding box center [499, 79] width 144 height 14
click at [527, 75] on input "La Pereda, [GEOGRAPHIC_DATA], [GEOGRAPHIC_DATA], [GEOGRAPHIC_DATA]" at bounding box center [499, 79] width 144 height 14
click at [551, 78] on input "La Pereda, [GEOGRAPHIC_DATA], [GEOGRAPHIC_DATA], [GEOGRAPHIC_DATA]" at bounding box center [499, 79] width 144 height 14
click at [562, 79] on icon "Clear" at bounding box center [564, 79] width 5 height 5
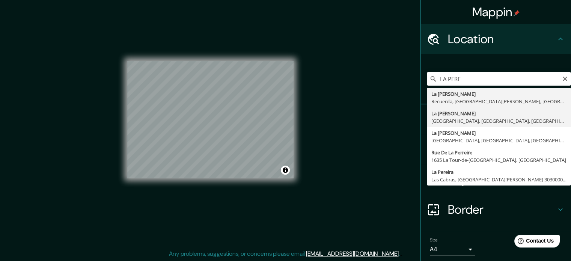
type input "La Pereda, [GEOGRAPHIC_DATA], [GEOGRAPHIC_DATA], [GEOGRAPHIC_DATA]"
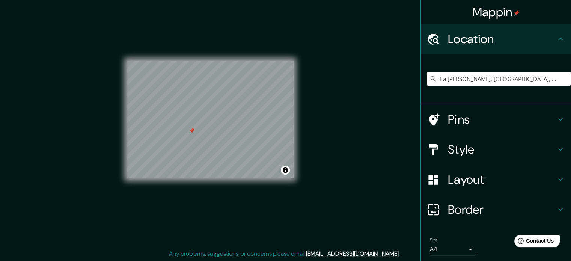
click at [465, 116] on h4 "Pins" at bounding box center [502, 119] width 108 height 15
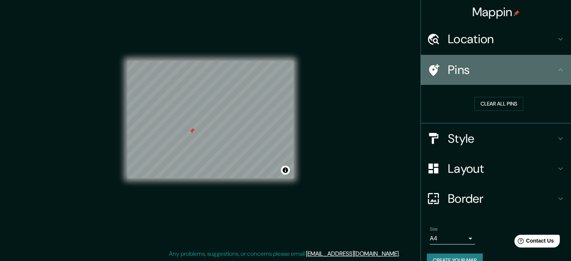
click at [469, 71] on h4 "Pins" at bounding box center [502, 69] width 108 height 15
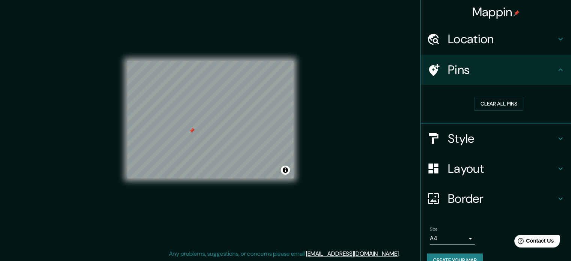
click at [468, 131] on h4 "Style" at bounding box center [502, 138] width 108 height 15
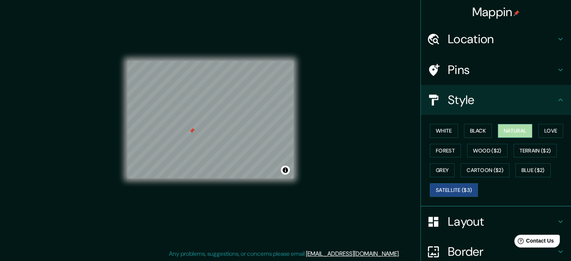
click at [502, 129] on button "Natural" at bounding box center [514, 131] width 35 height 14
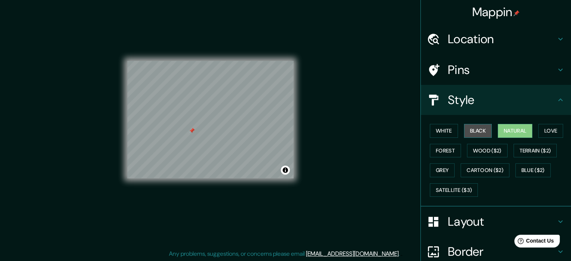
click at [476, 131] on button "Black" at bounding box center [478, 131] width 28 height 14
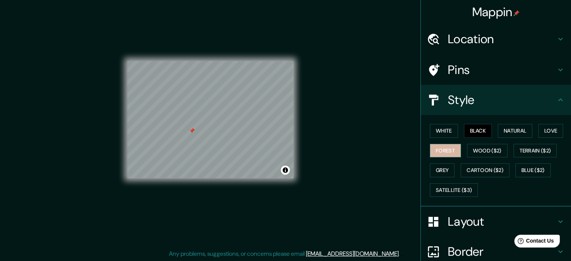
click at [430, 150] on button "Forest" at bounding box center [445, 151] width 31 height 14
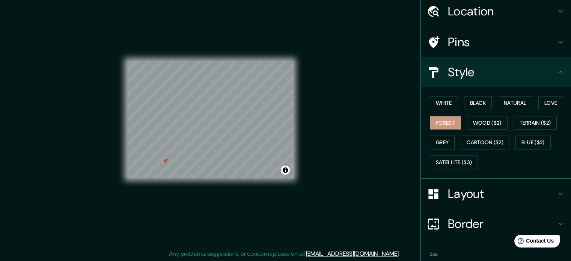
scroll to position [67, 0]
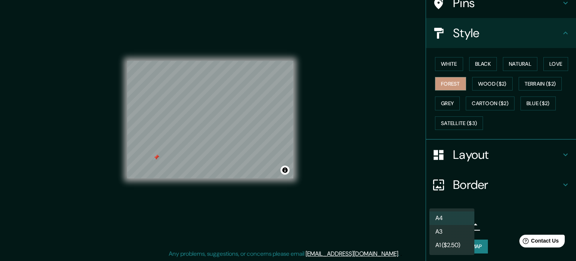
click at [460, 227] on body "Mappin Location La Pereda, Llanes, Asturias, España Pins Style White Black Natu…" at bounding box center [288, 120] width 576 height 261
click at [449, 233] on li "A3" at bounding box center [452, 232] width 45 height 14
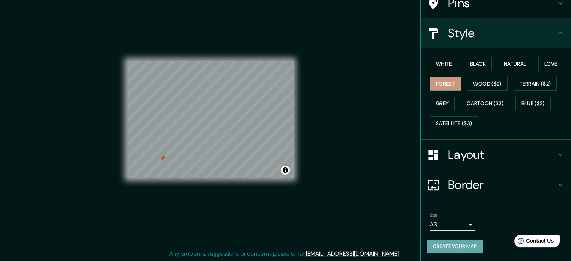
click at [437, 242] on button "Create your map" at bounding box center [455, 246] width 56 height 14
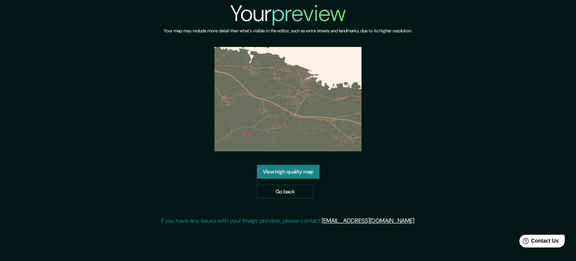
click at [303, 176] on link "View high quality map" at bounding box center [288, 172] width 63 height 14
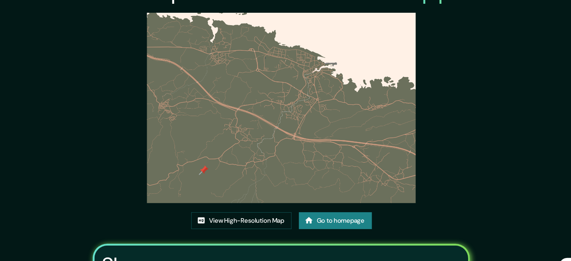
click at [222, 160] on img at bounding box center [285, 111] width 221 height 156
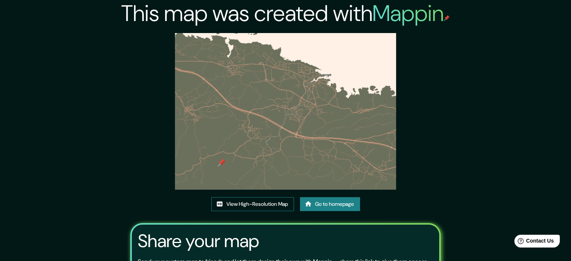
click at [275, 208] on link "View High-Resolution Map" at bounding box center [252, 204] width 83 height 14
click at [333, 208] on link "Go to homepage" at bounding box center [330, 204] width 60 height 14
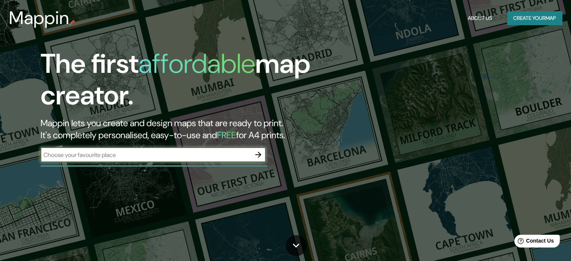
click at [218, 157] on input "text" at bounding box center [146, 154] width 210 height 9
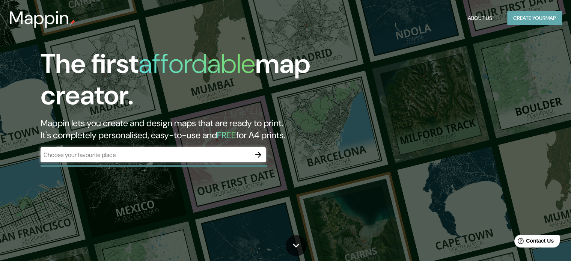
click at [519, 16] on button "Create your map" at bounding box center [534, 18] width 55 height 14
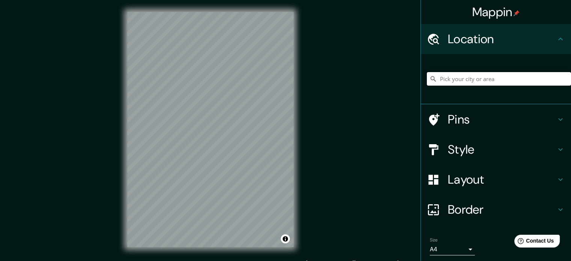
click at [467, 81] on input "Pick your city or area" at bounding box center [499, 79] width 144 height 14
type input "P"
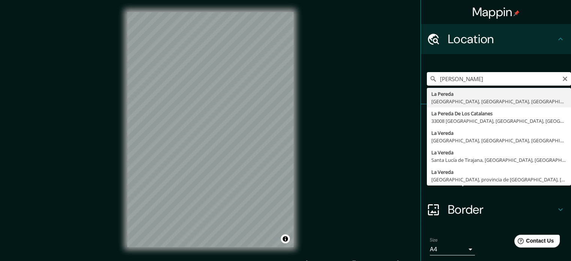
type input "La Pereda, [GEOGRAPHIC_DATA], [GEOGRAPHIC_DATA], [GEOGRAPHIC_DATA]"
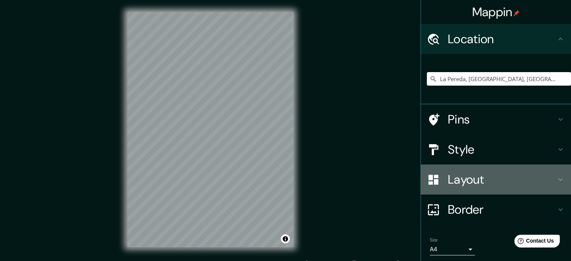
click at [471, 175] on h4 "Layout" at bounding box center [502, 179] width 108 height 15
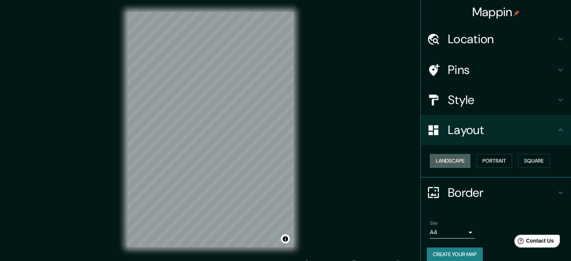
click at [452, 162] on button "Landscape" at bounding box center [450, 161] width 41 height 14
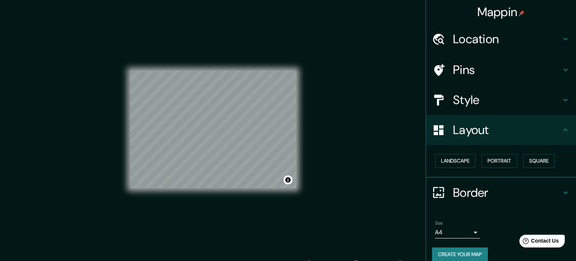
click at [453, 228] on body "Mappin Location La Pereda, Llanes, Asturias, España Pins Style Layout Landscape…" at bounding box center [288, 130] width 576 height 261
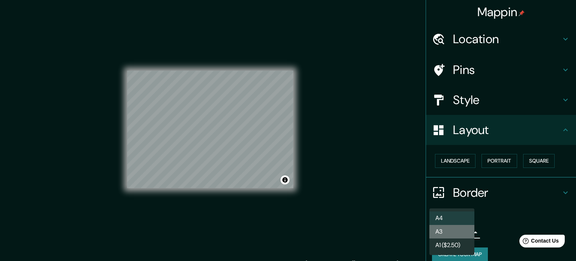
click at [449, 236] on li "A3" at bounding box center [452, 232] width 45 height 14
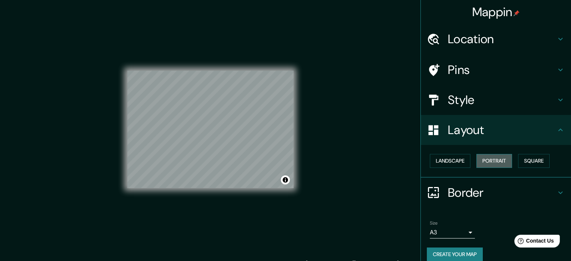
click at [491, 162] on button "Portrait" at bounding box center [494, 161] width 36 height 14
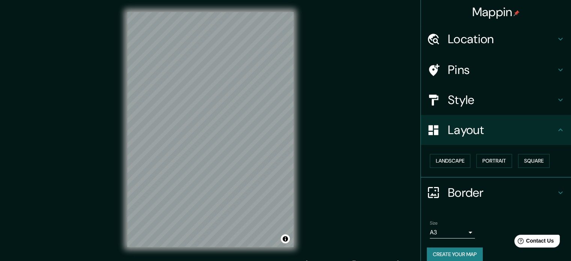
click at [546, 160] on div "Landscape [GEOGRAPHIC_DATA]" at bounding box center [499, 161] width 144 height 20
click at [532, 157] on button "Square" at bounding box center [534, 161] width 32 height 14
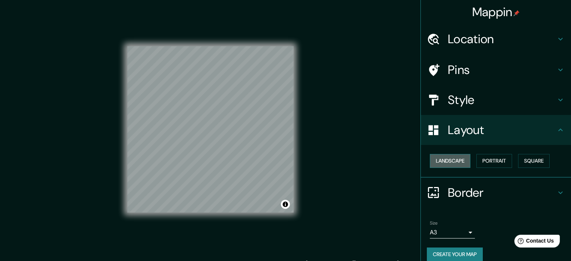
click at [456, 161] on button "Landscape" at bounding box center [450, 161] width 41 height 14
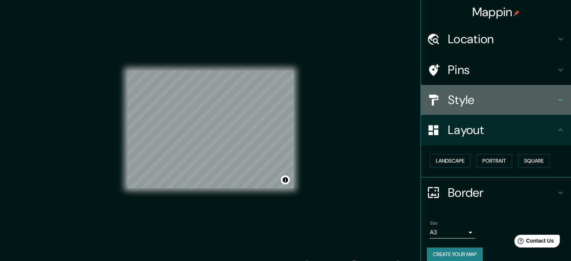
click at [488, 103] on h4 "Style" at bounding box center [502, 99] width 108 height 15
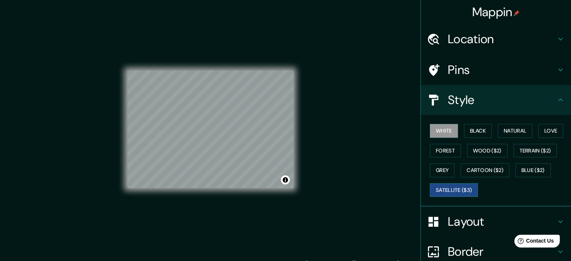
click at [452, 183] on button "Satellite ($3)" at bounding box center [454, 190] width 48 height 14
click at [287, 260] on html "Mappin Location La Pereda, Llanes, Asturias, España Pins Style White Black Natu…" at bounding box center [285, 130] width 571 height 261
click at [188, 195] on div "© Mapbox © OpenStreetMap Improve this map © Maxar" at bounding box center [210, 129] width 166 height 235
click at [478, 129] on button "Black" at bounding box center [478, 131] width 28 height 14
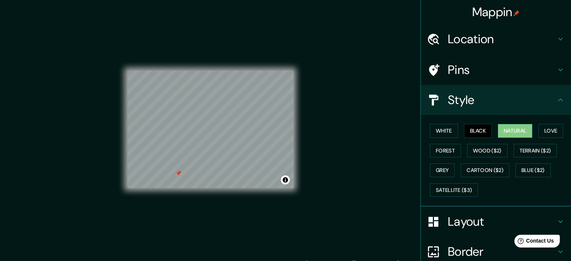
click at [507, 128] on button "Natural" at bounding box center [514, 131] width 35 height 14
click at [452, 148] on button "Forest" at bounding box center [445, 151] width 31 height 14
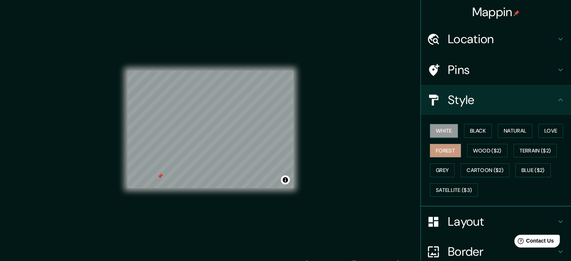
click at [442, 133] on button "White" at bounding box center [444, 131] width 28 height 14
click at [464, 133] on button "Black" at bounding box center [478, 131] width 28 height 14
click at [448, 126] on button "White" at bounding box center [444, 131] width 28 height 14
click at [538, 134] on button "Love" at bounding box center [550, 131] width 25 height 14
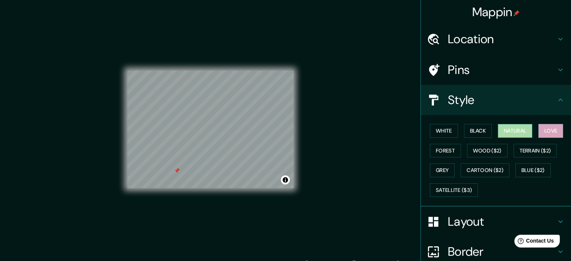
click at [511, 133] on button "Natural" at bounding box center [514, 131] width 35 height 14
click at [492, 133] on div "White Black Natural Love Forest Wood ($2) Terrain ($2) Grey Cartoon ($2) Blue (…" at bounding box center [499, 160] width 144 height 79
click at [443, 152] on button "Forest" at bounding box center [445, 151] width 31 height 14
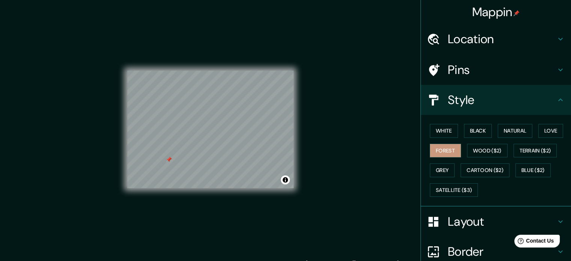
click at [556, 96] on icon at bounding box center [560, 99] width 9 height 9
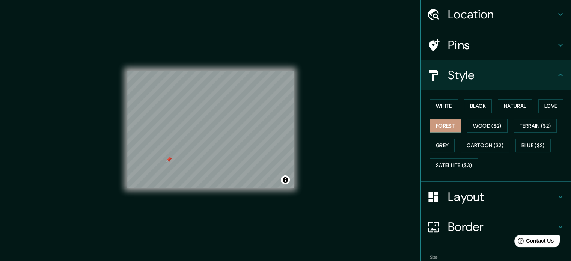
scroll to position [67, 0]
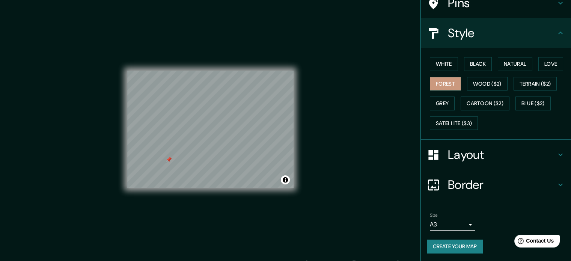
click at [536, 189] on h4 "Border" at bounding box center [502, 184] width 108 height 15
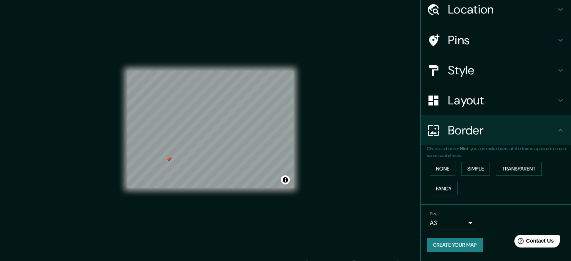
scroll to position [29, 0]
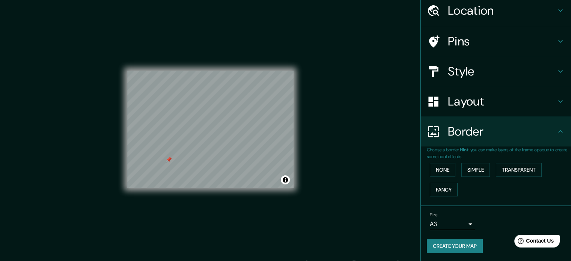
click at [535, 133] on h4 "Border" at bounding box center [502, 131] width 108 height 15
click at [455, 224] on body "Mappin Location La Pereda, Llanes, Asturias, España Pins Style Layout Border Ch…" at bounding box center [285, 130] width 571 height 261
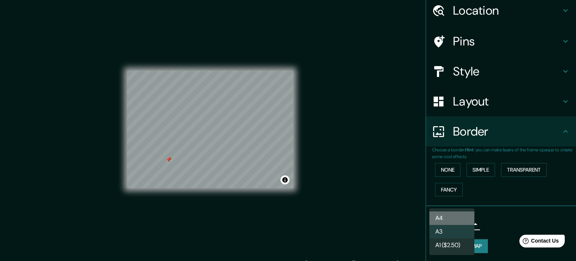
click at [451, 219] on li "A4" at bounding box center [452, 218] width 45 height 14
type input "single"
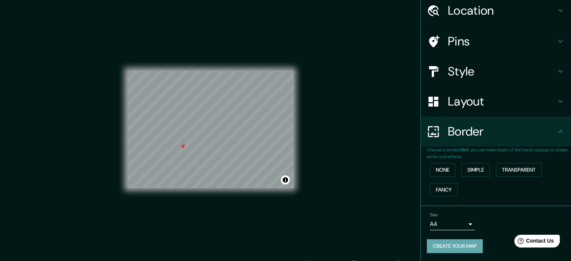
click at [471, 243] on button "Create your map" at bounding box center [455, 246] width 56 height 14
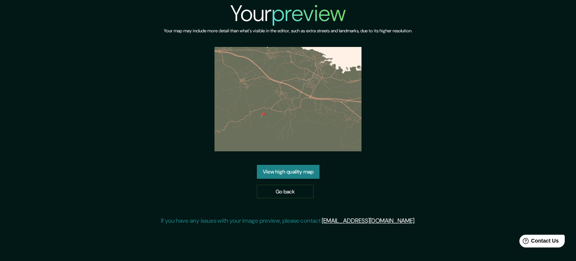
click at [288, 173] on link "View high quality map" at bounding box center [288, 172] width 63 height 14
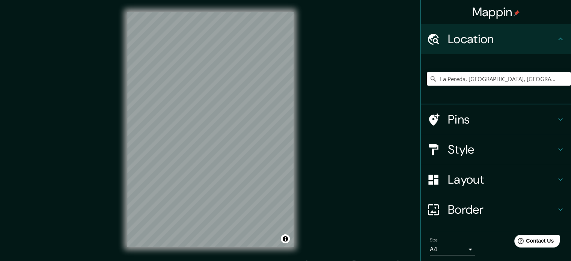
click at [531, 79] on input "La Pereda, [GEOGRAPHIC_DATA], [GEOGRAPHIC_DATA], [GEOGRAPHIC_DATA]" at bounding box center [499, 79] width 144 height 14
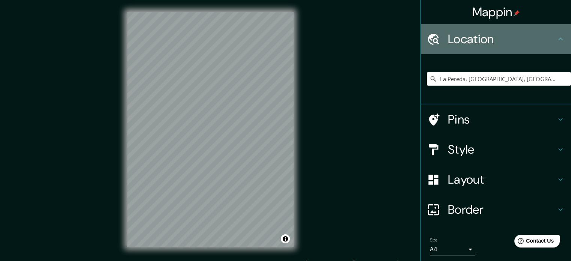
click at [549, 39] on h4 "Location" at bounding box center [502, 39] width 108 height 15
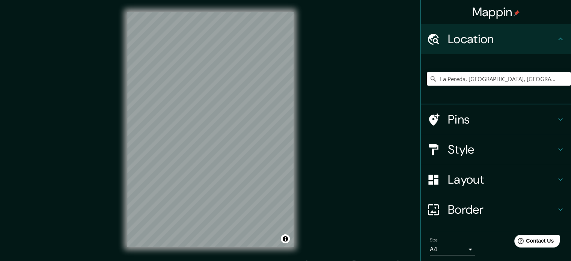
drag, startPoint x: 542, startPoint y: 75, endPoint x: 384, endPoint y: 68, distance: 158.8
click at [384, 68] on div "Mappin Location [GEOGRAPHIC_DATA], [GEOGRAPHIC_DATA], [GEOGRAPHIC_DATA], [GEOGR…" at bounding box center [285, 135] width 571 height 271
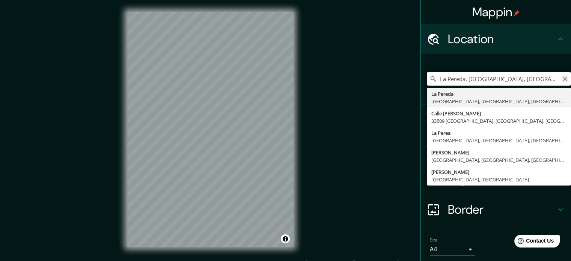
click at [562, 77] on icon "Clear" at bounding box center [565, 79] width 6 height 6
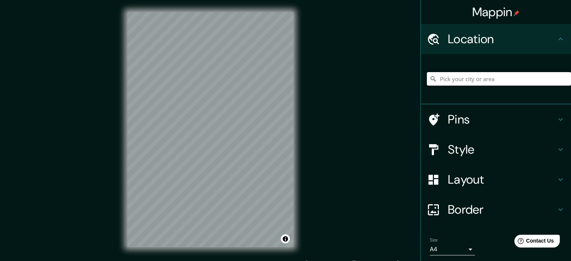
click at [504, 78] on input "Pick your city or area" at bounding box center [499, 79] width 144 height 14
paste input "La Pereda, [GEOGRAPHIC_DATA], [GEOGRAPHIC_DATA], [GEOGRAPHIC_DATA]"
type input "La Pereda, [GEOGRAPHIC_DATA], [GEOGRAPHIC_DATA], [GEOGRAPHIC_DATA]"
click at [464, 148] on h4 "Style" at bounding box center [502, 149] width 108 height 15
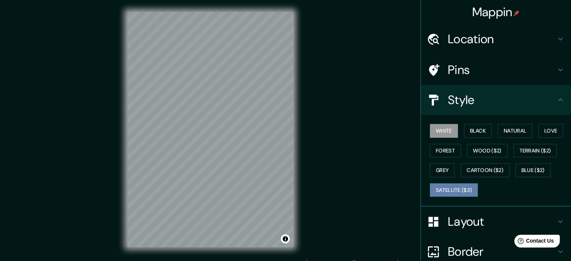
click at [446, 188] on button "Satellite ($3)" at bounding box center [454, 190] width 48 height 14
click at [459, 221] on h4 "Layout" at bounding box center [502, 221] width 108 height 15
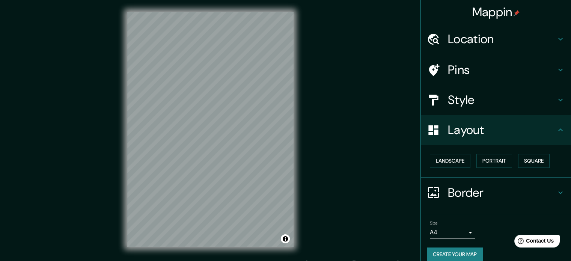
click at [454, 153] on div "Landscape [GEOGRAPHIC_DATA]" at bounding box center [499, 161] width 144 height 20
click at [454, 158] on button "Landscape" at bounding box center [450, 161] width 41 height 14
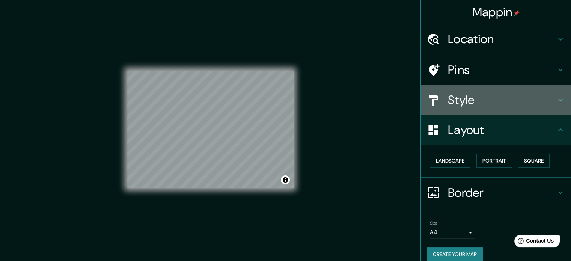
click at [477, 100] on h4 "Style" at bounding box center [502, 99] width 108 height 15
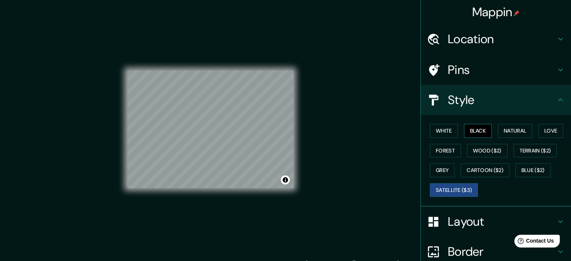
click at [483, 132] on button "Black" at bounding box center [478, 131] width 28 height 14
click at [504, 128] on button "Natural" at bounding box center [514, 131] width 35 height 14
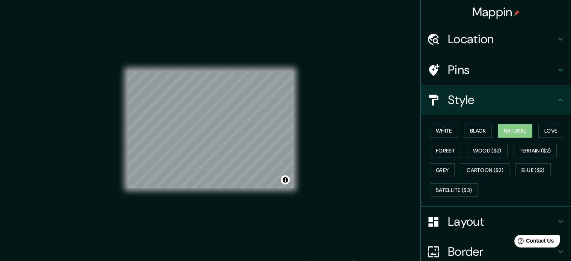
click at [488, 129] on div "White Black Natural Love Forest Wood ($2) Terrain ($2) Grey Cartoon ($2) Blue (…" at bounding box center [499, 160] width 144 height 79
click at [485, 130] on button "Black" at bounding box center [478, 131] width 28 height 14
click at [440, 153] on button "Forest" at bounding box center [445, 151] width 31 height 14
click at [497, 252] on h4 "Border" at bounding box center [502, 251] width 108 height 15
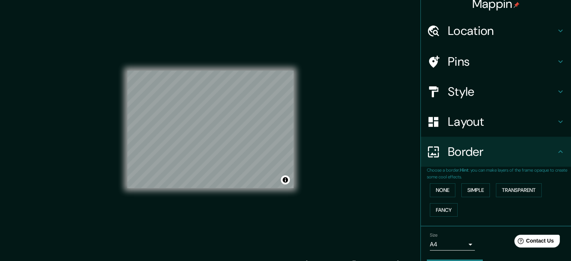
scroll to position [29, 0]
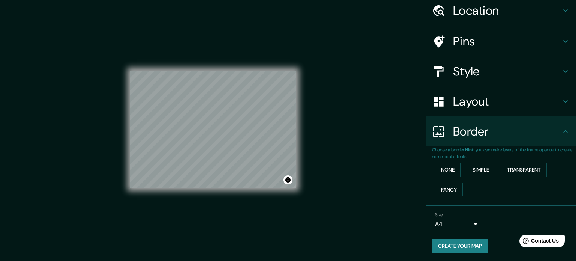
click at [456, 218] on body "Mappin Location [GEOGRAPHIC_DATA], [GEOGRAPHIC_DATA], [GEOGRAPHIC_DATA], [GEOGR…" at bounding box center [288, 130] width 576 height 261
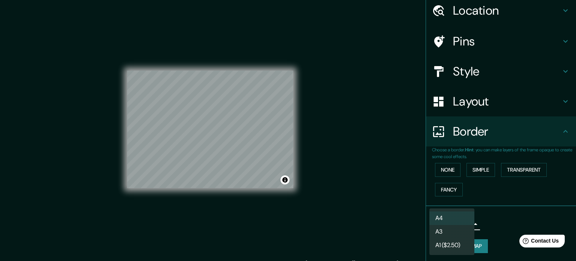
click at [454, 234] on li "A3" at bounding box center [452, 232] width 45 height 14
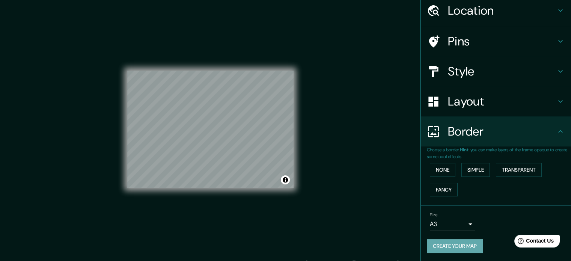
click at [454, 243] on button "Create your map" at bounding box center [455, 246] width 56 height 14
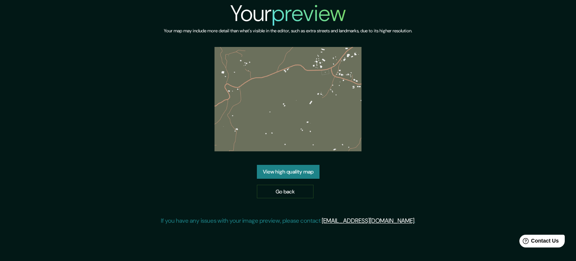
click at [312, 171] on link "View high quality map" at bounding box center [288, 172] width 63 height 14
